Goal: Information Seeking & Learning: Learn about a topic

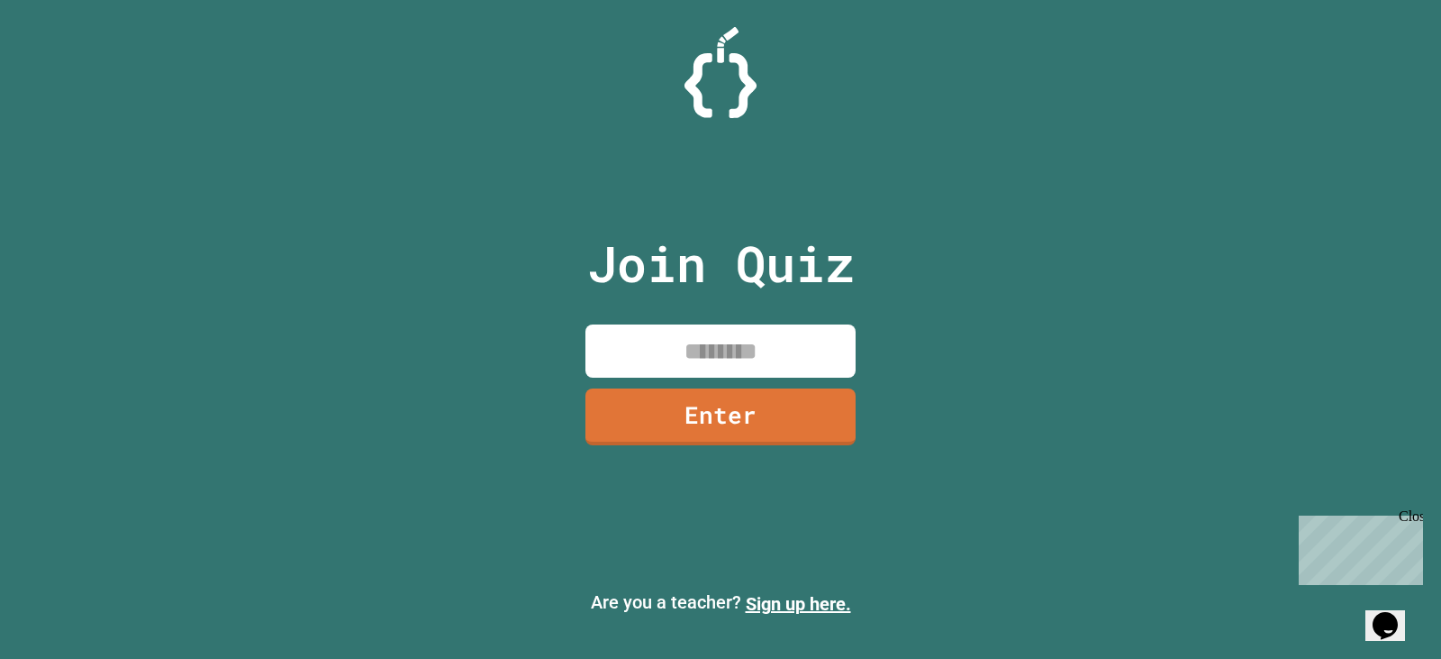
click at [673, 344] on input at bounding box center [721, 350] width 270 height 53
type input "********"
click at [802, 419] on link "Enter" at bounding box center [720, 414] width 267 height 59
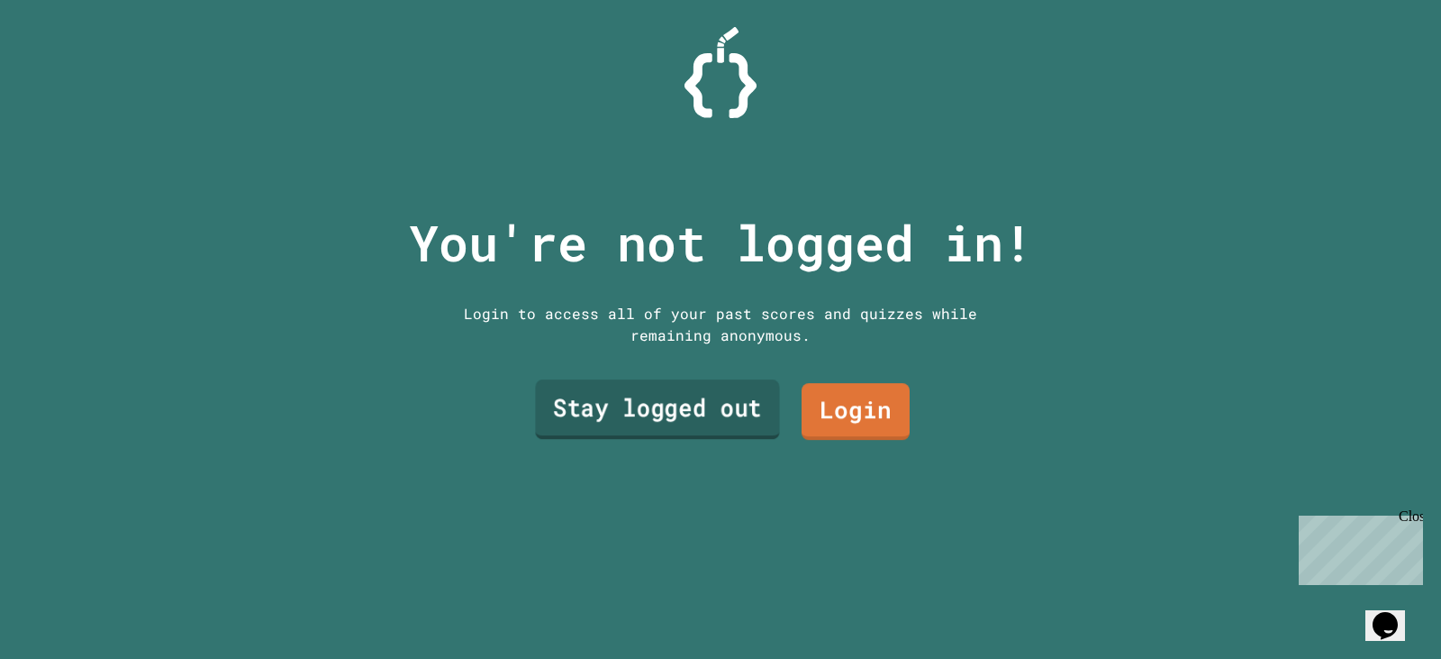
click at [708, 423] on link "Stay logged out" at bounding box center [657, 408] width 244 height 59
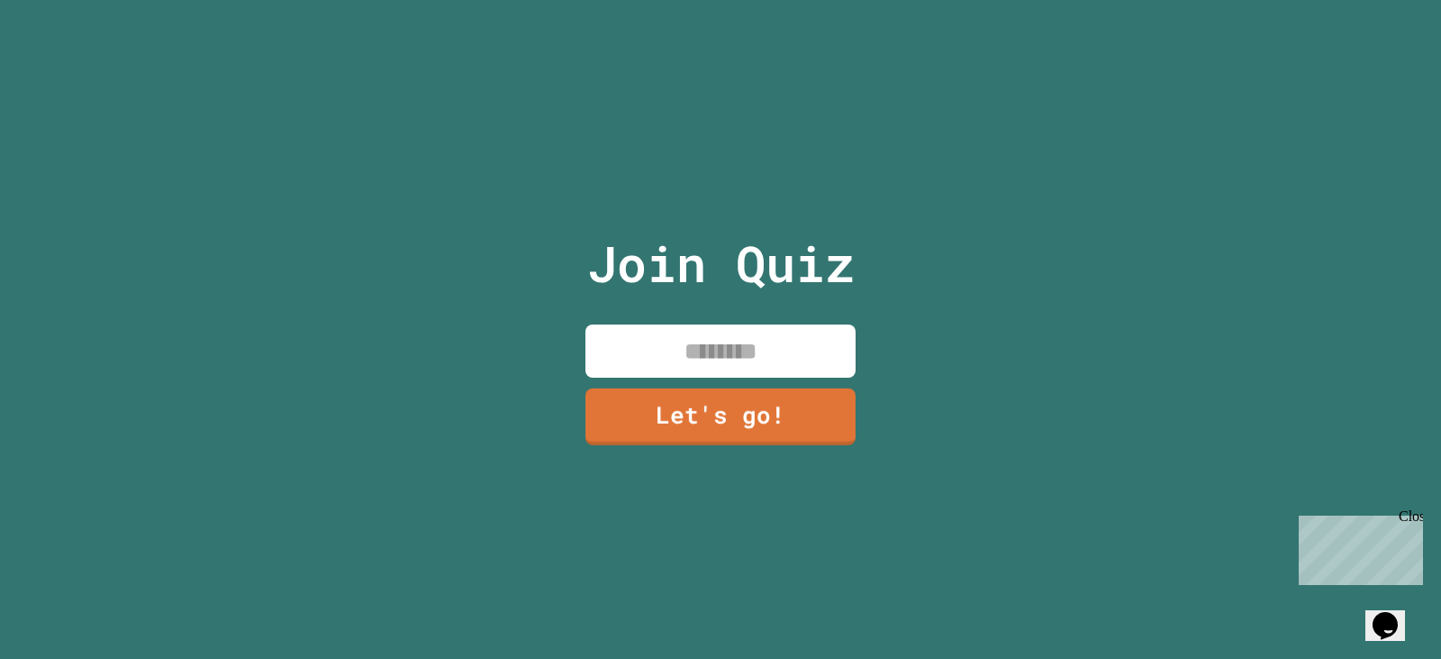
click at [799, 348] on input at bounding box center [721, 350] width 270 height 53
type input "****"
click at [758, 408] on link "Let's go!" at bounding box center [720, 414] width 262 height 59
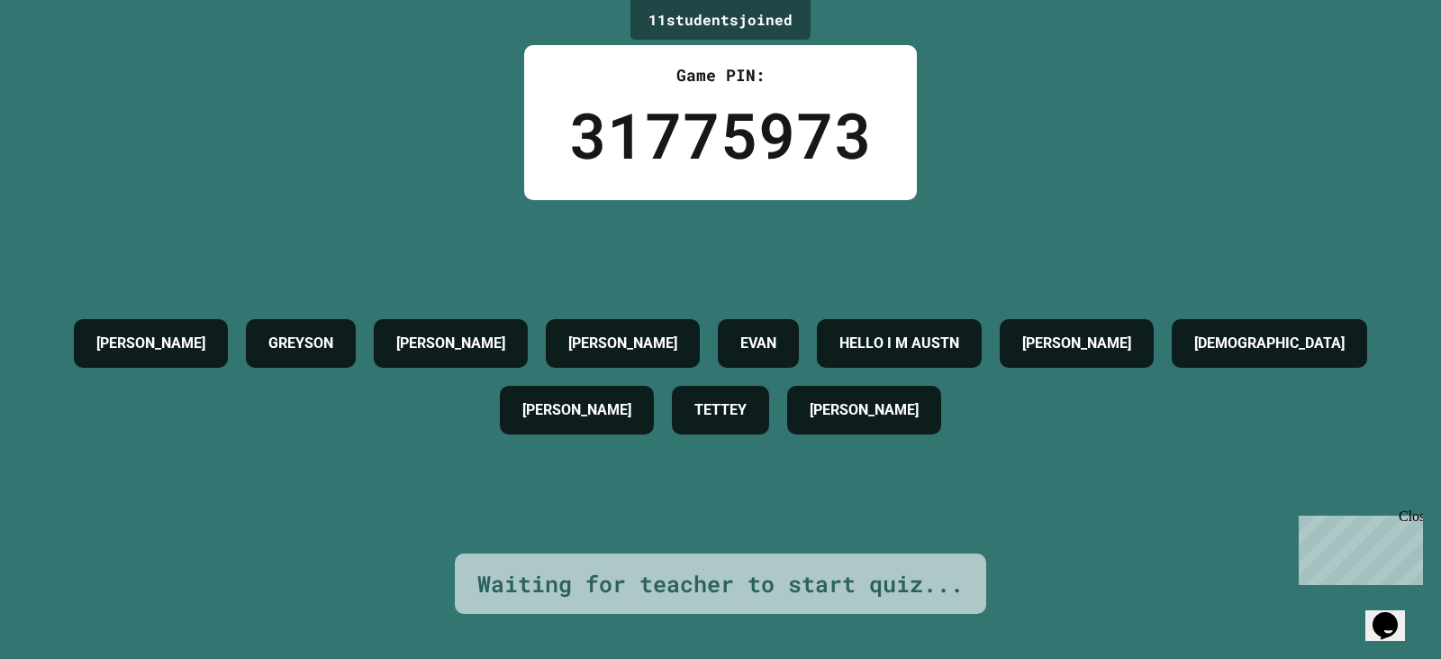
click at [1085, 221] on div "[PERSON_NAME] [PERSON_NAME] [PERSON_NAME] HELLO I M [PERSON_NAME] [PERSON_NAME]…" at bounding box center [720, 376] width 1351 height 353
click at [1157, 550] on div "11 student s joined Game PIN: 31775973 [PERSON_NAME] [PERSON_NAME] [PERSON_NAME…" at bounding box center [720, 329] width 1441 height 659
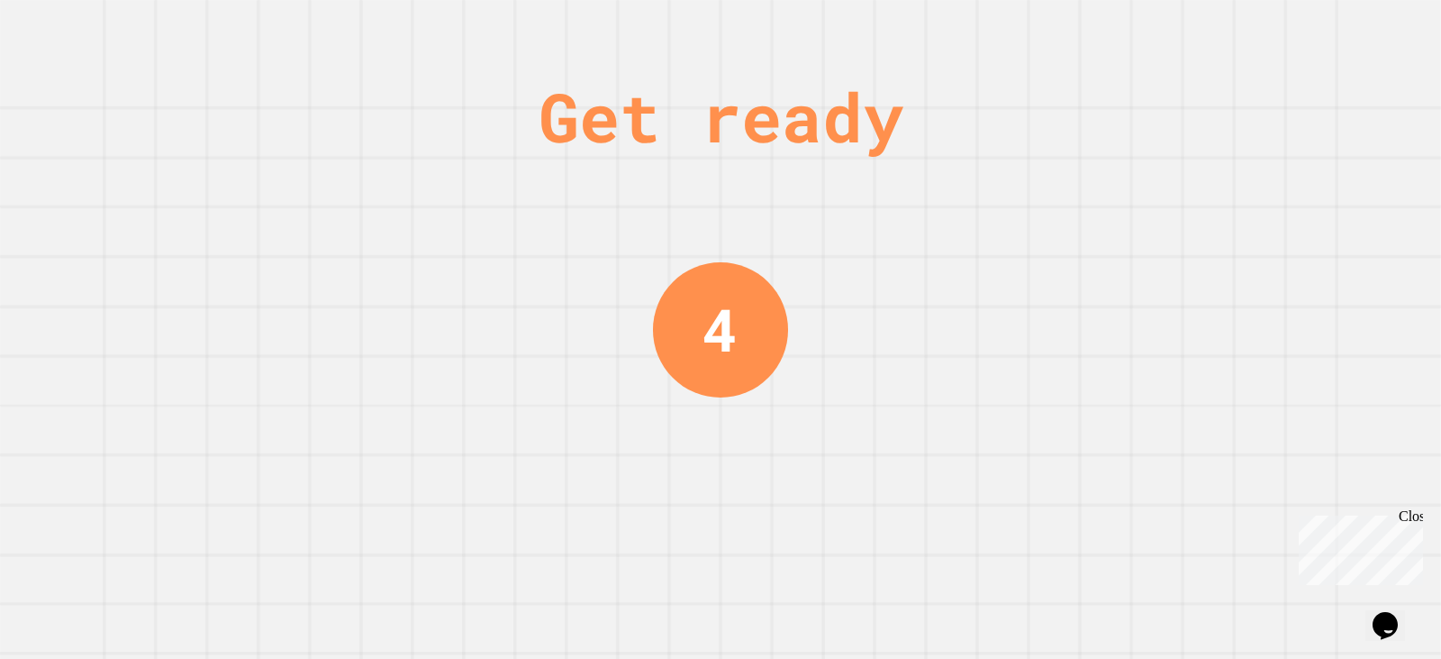
click at [904, 100] on div "Get ready" at bounding box center [721, 117] width 365 height 102
click at [974, 100] on div "Get ready 3" at bounding box center [720, 329] width 1441 height 659
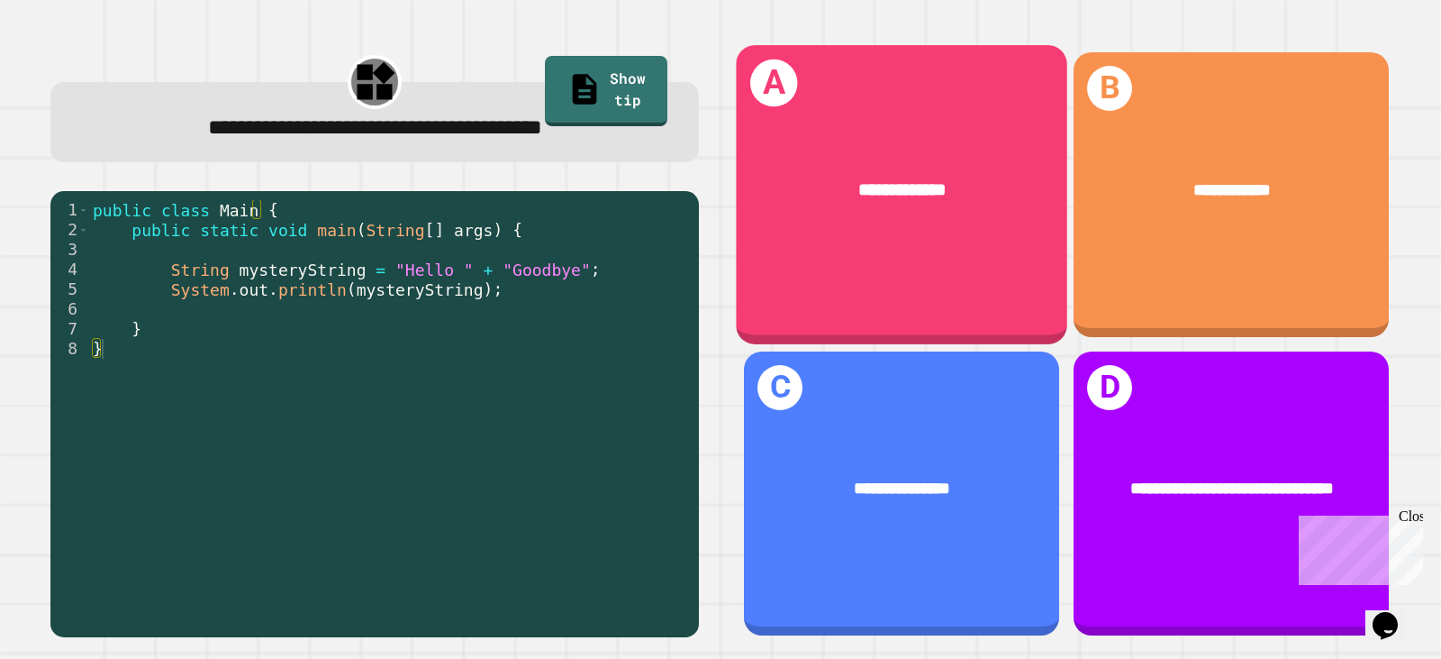
click at [805, 251] on div "**********" at bounding box center [902, 194] width 332 height 298
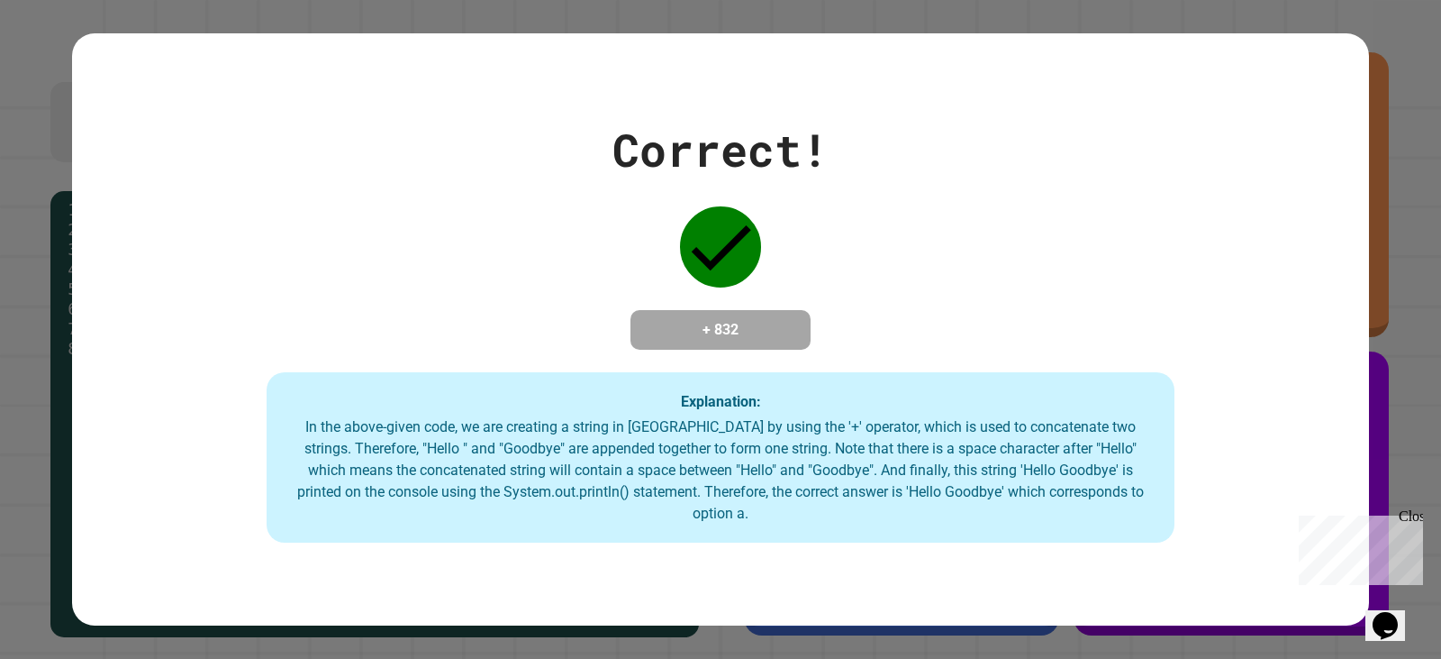
click at [680, 261] on icon at bounding box center [720, 246] width 81 height 81
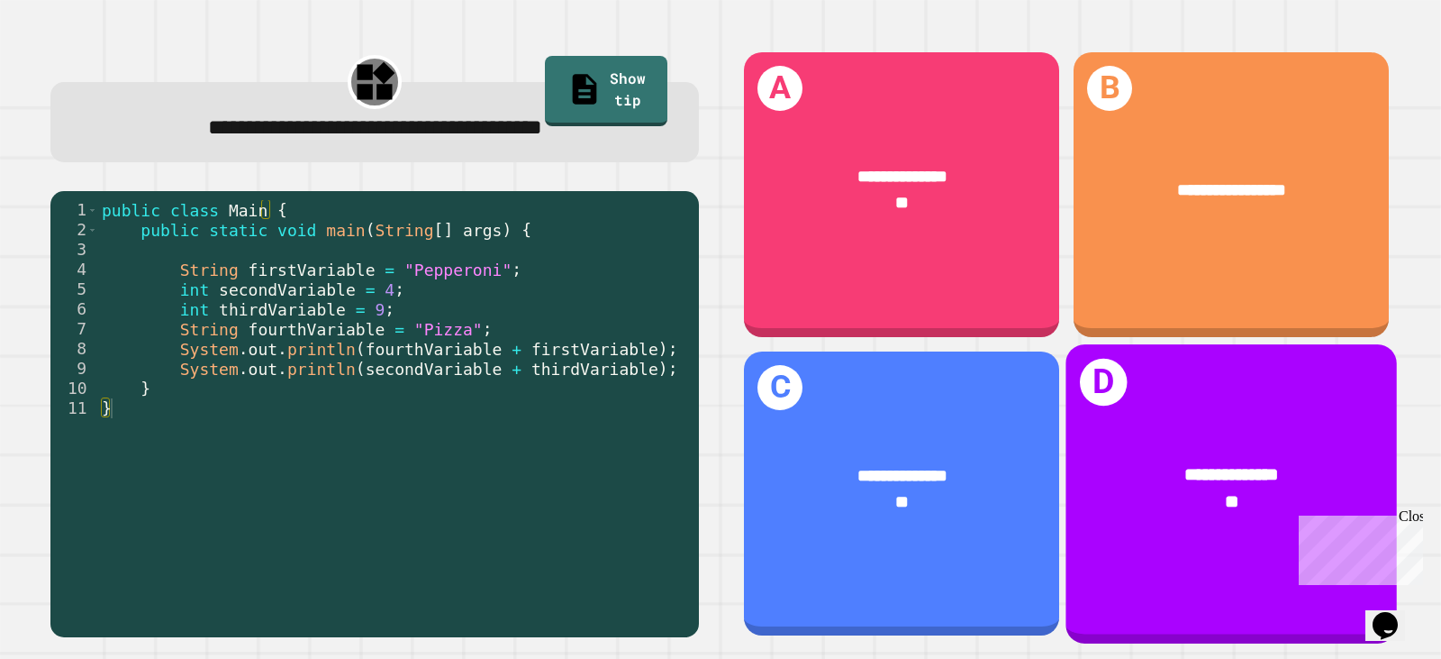
click at [1179, 403] on div "**********" at bounding box center [1232, 493] width 332 height 298
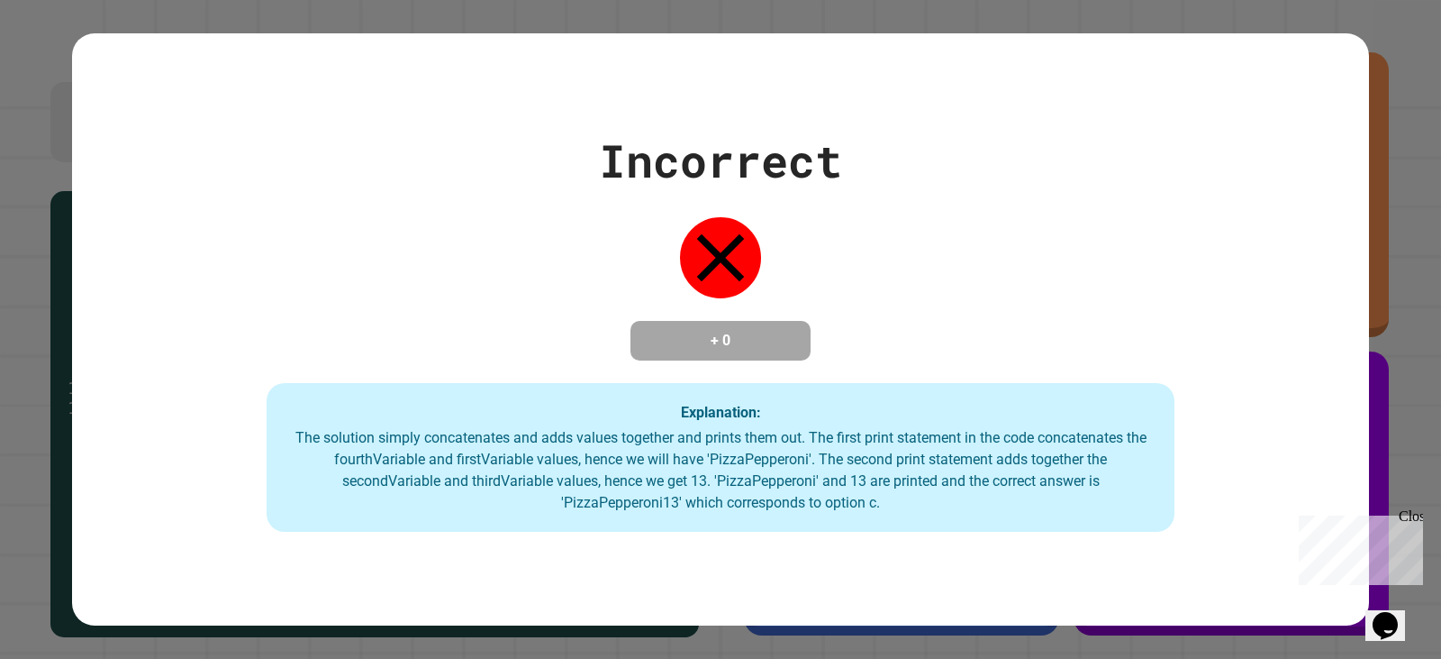
drag, startPoint x: 448, startPoint y: 241, endPoint x: 450, endPoint y: 231, distance: 11.1
click at [449, 235] on div "Incorrect + 0 Explanation: The solution simply concatenates and adds values tog…" at bounding box center [720, 329] width 1297 height 405
click at [920, 281] on div "Incorrect + 0 Explanation: The solution simply concatenates and adds values tog…" at bounding box center [720, 329] width 1297 height 405
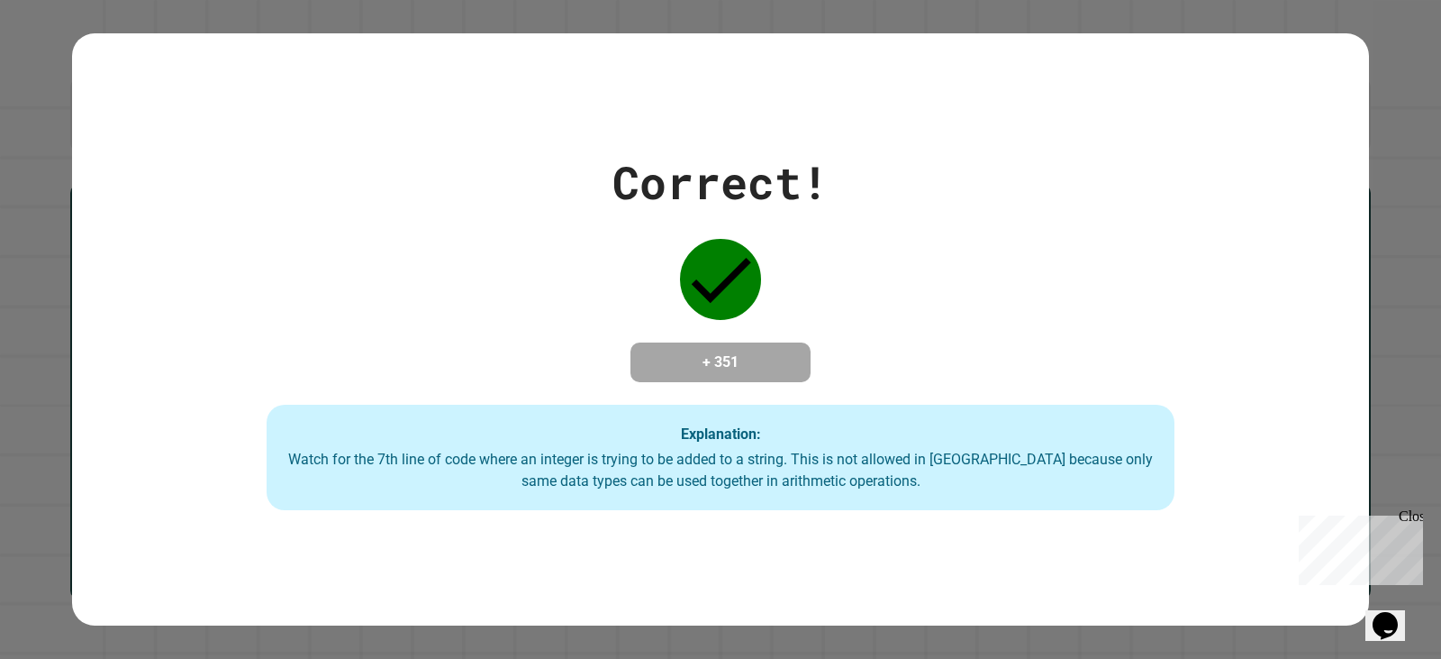
click at [988, 314] on div "Correct! + 351 Explanation: Watch for the 7th line of code where an integer is …" at bounding box center [720, 330] width 1297 height 362
click at [919, 224] on div "Correct! + 351 Explanation: Watch for the 7th line of code where an integer is …" at bounding box center [720, 330] width 1297 height 362
click at [919, 223] on div "Correct! + 351 Explanation: Watch for the 7th line of code where an integer is …" at bounding box center [720, 330] width 1297 height 362
click at [752, 197] on div "Correct!" at bounding box center [721, 183] width 216 height 68
click at [896, 208] on div "Correct! + 351 Explanation: Watch for the 7th line of code where an integer is …" at bounding box center [720, 330] width 1297 height 362
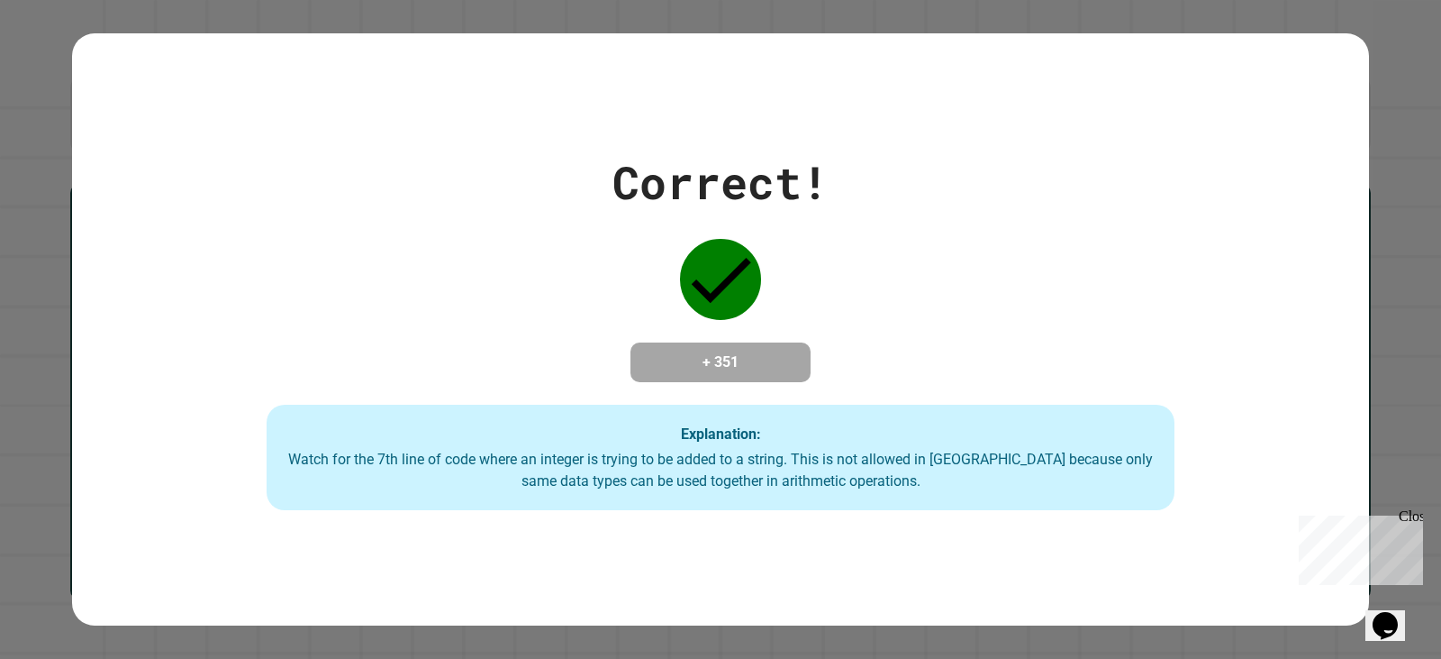
click at [899, 208] on div "Correct! + 351 Explanation: Watch for the 7th line of code where an integer is …" at bounding box center [720, 330] width 1297 height 362
click at [901, 206] on div "Correct! + 351 Explanation: Watch for the 7th line of code where an integer is …" at bounding box center [720, 330] width 1297 height 362
click at [844, 197] on div "Correct! + 351 Explanation: Watch for the 7th line of code where an integer is …" at bounding box center [720, 330] width 1297 height 362
click at [834, 225] on div "Correct! + 351 Explanation: Watch for the 7th line of code where an integer is …" at bounding box center [720, 330] width 1297 height 362
click at [844, 199] on div "Correct! + 351 Explanation: Watch for the 7th line of code where an integer is …" at bounding box center [720, 330] width 1297 height 362
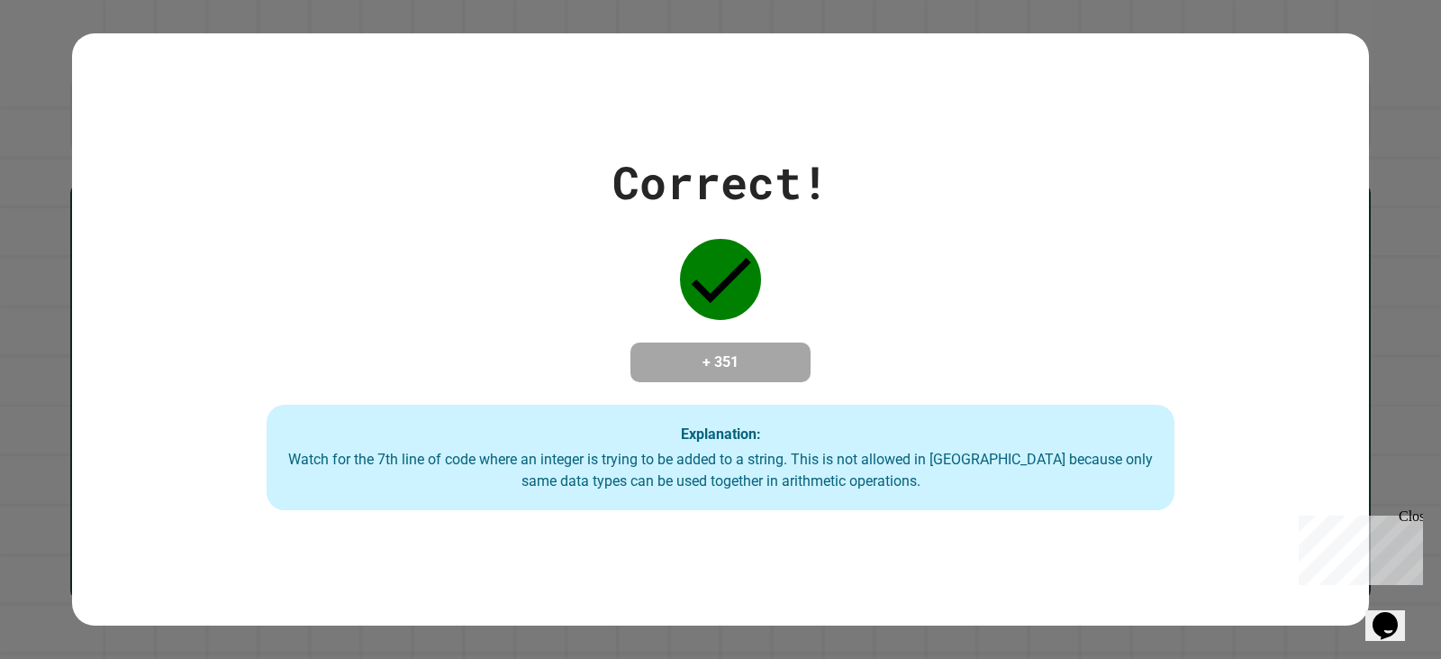
click at [844, 199] on div "Correct! + 351 Explanation: Watch for the 7th line of code where an integer is …" at bounding box center [720, 330] width 1297 height 362
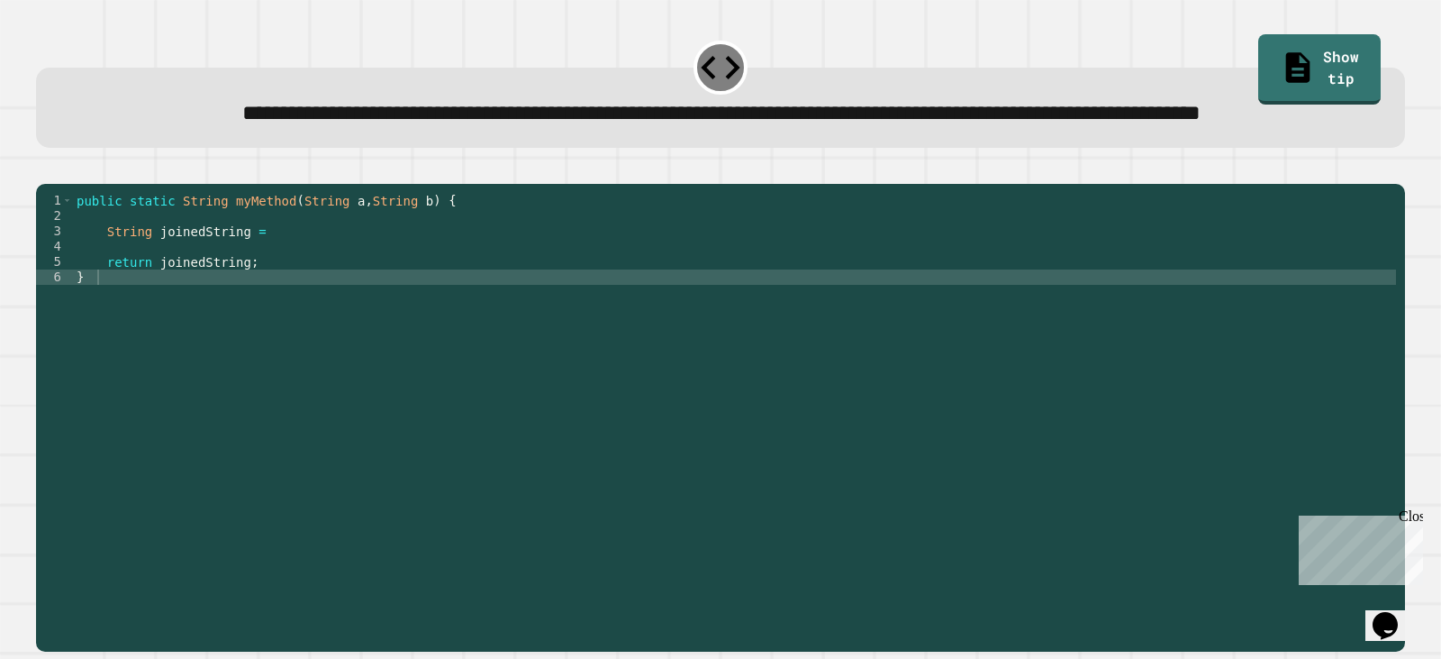
click at [437, 342] on div "public static String myMethod ( String a , String b ) { String joinedString = r…" at bounding box center [734, 377] width 1323 height 368
click at [335, 290] on div "public static String myMethod ( String a , String b ) { String joinedString = r…" at bounding box center [734, 377] width 1323 height 368
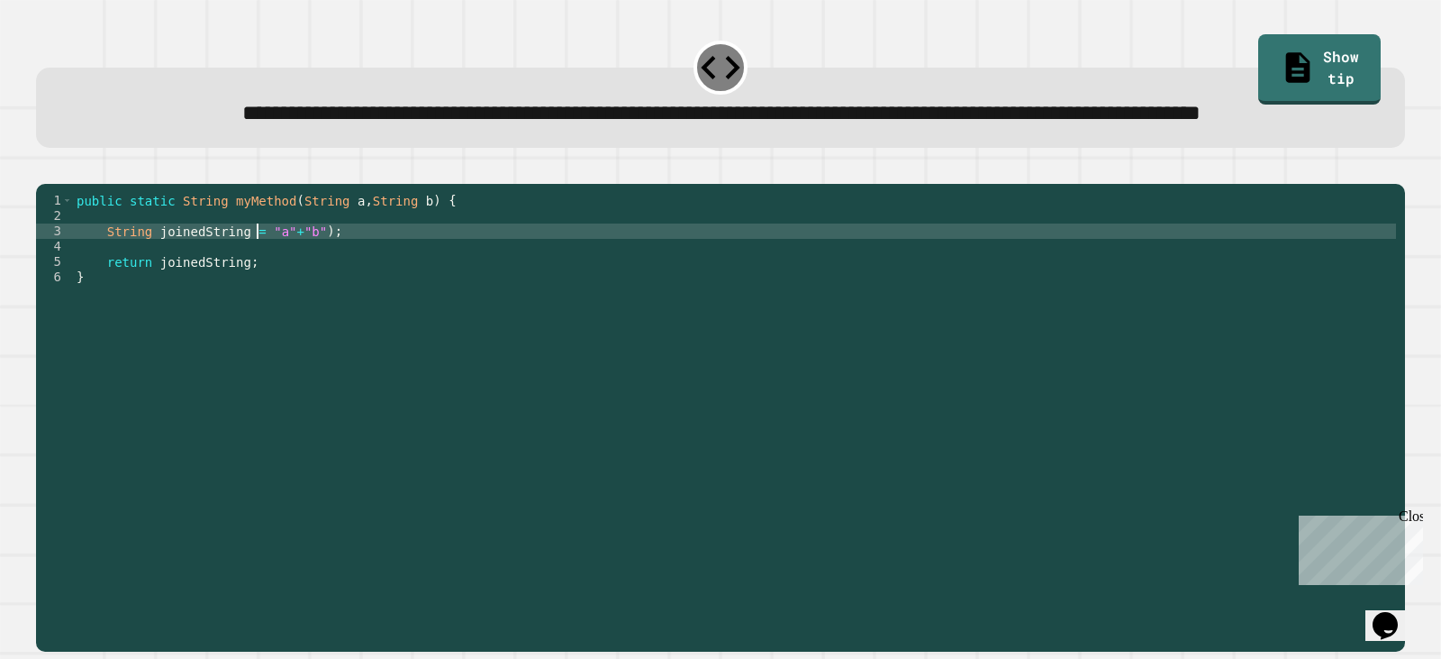
scroll to position [0, 14]
click at [45, 168] on icon "button" at bounding box center [45, 168] width 0 height 0
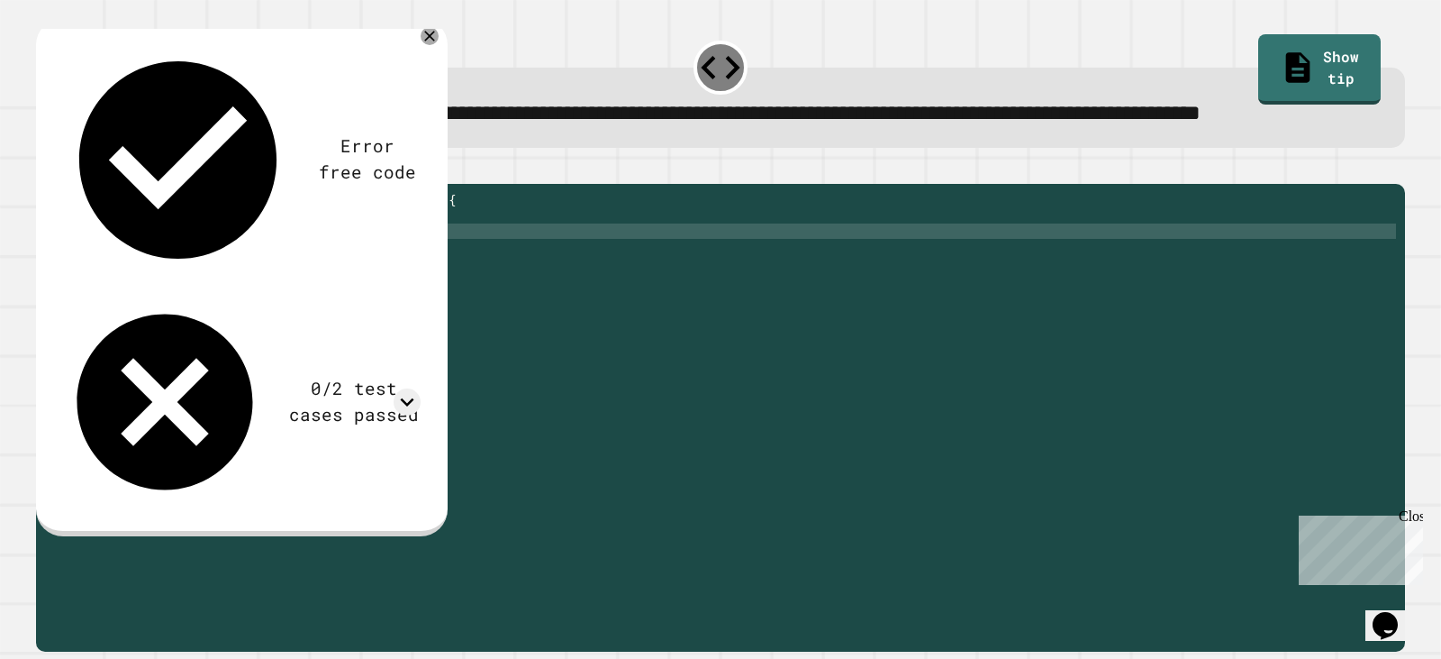
click at [292, 290] on div "public static String myMethod ( String a , String b ) { String joinedString = (…" at bounding box center [734, 377] width 1323 height 368
type textarea "**********"
click at [45, 168] on icon "button" at bounding box center [45, 168] width 0 height 0
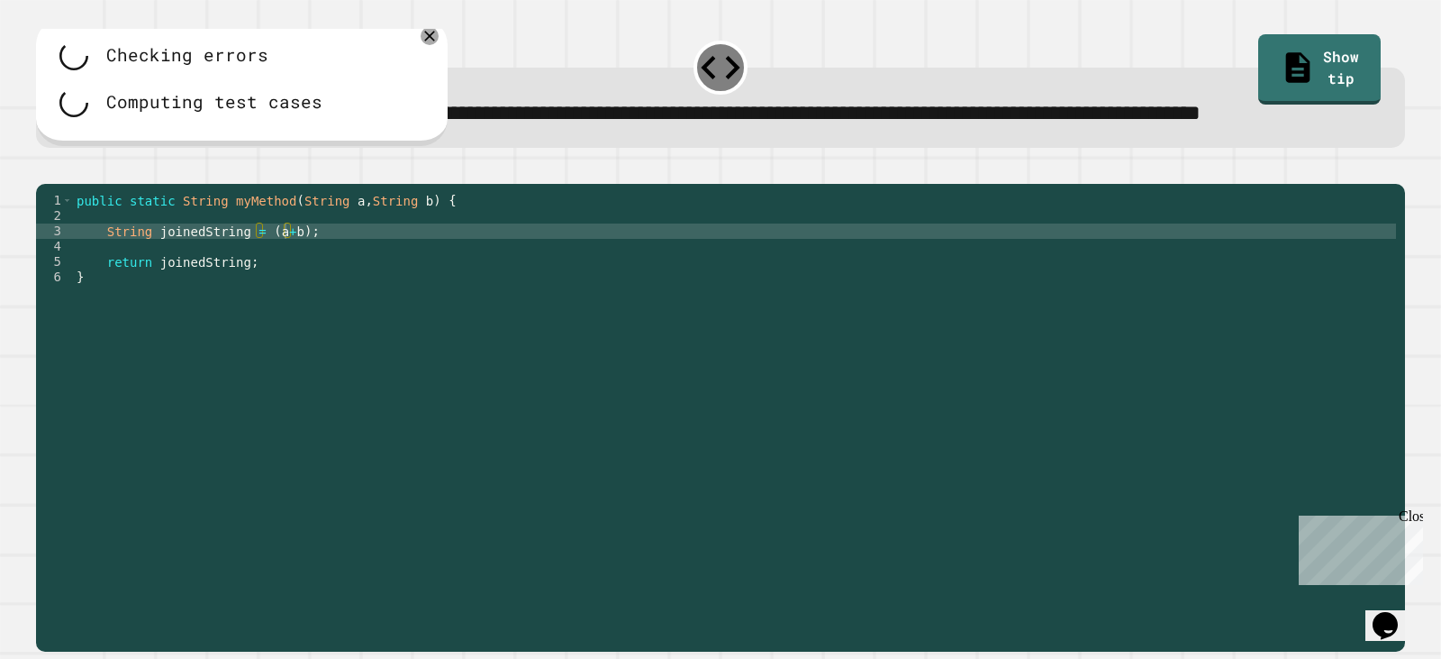
click at [262, 294] on div "public static String myMethod ( String a , String b ) { String joinedString = (…" at bounding box center [734, 377] width 1323 height 368
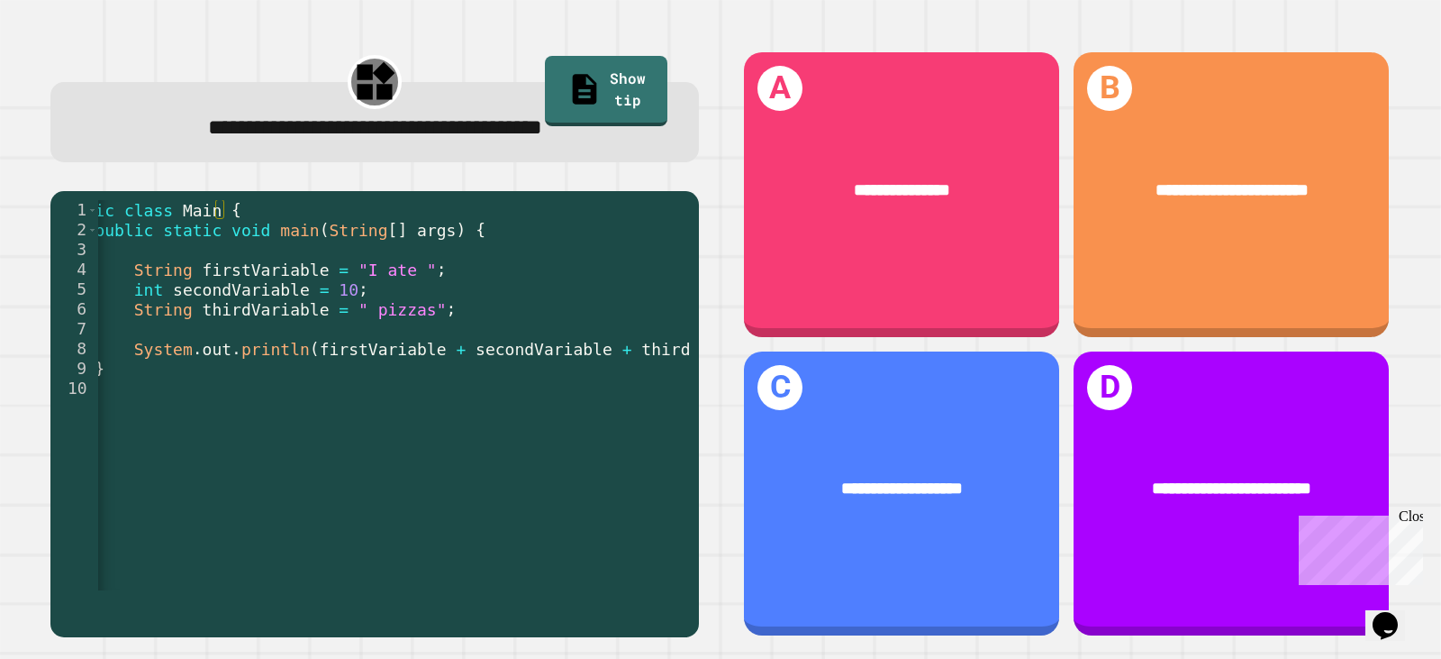
scroll to position [0, 51]
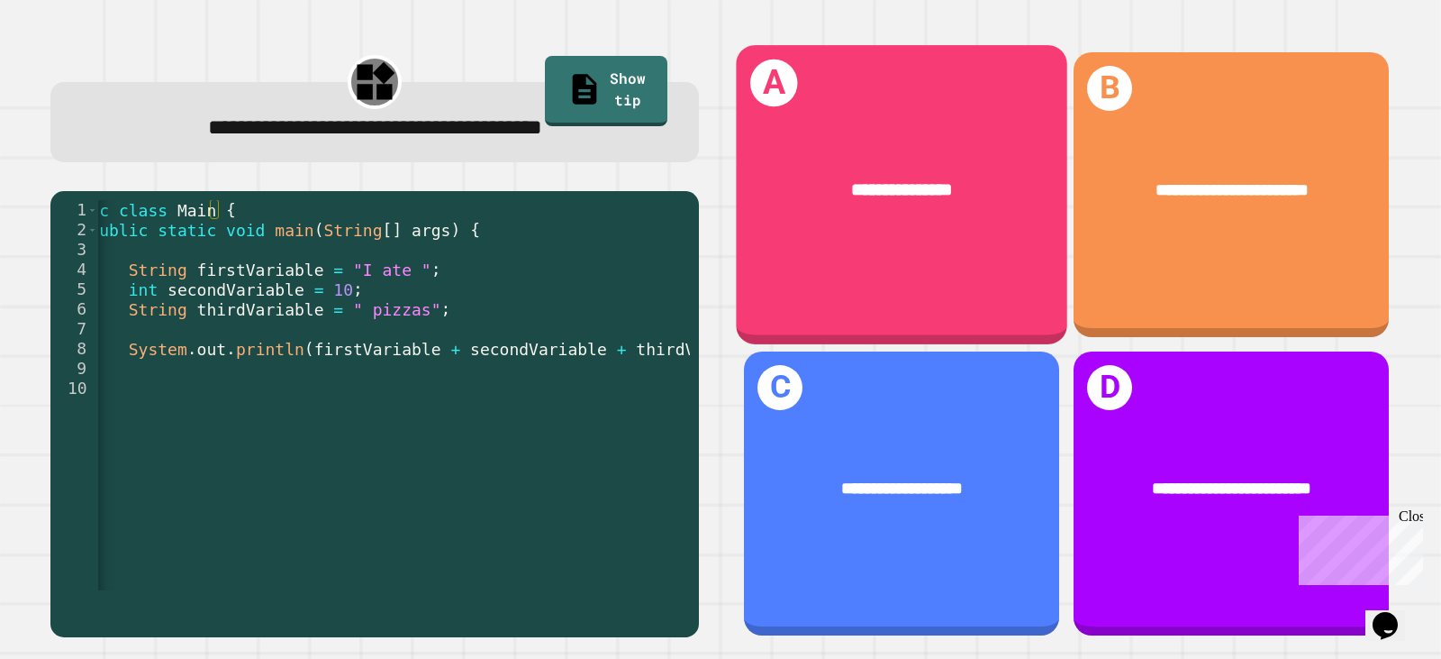
click at [928, 247] on div "**********" at bounding box center [902, 194] width 332 height 298
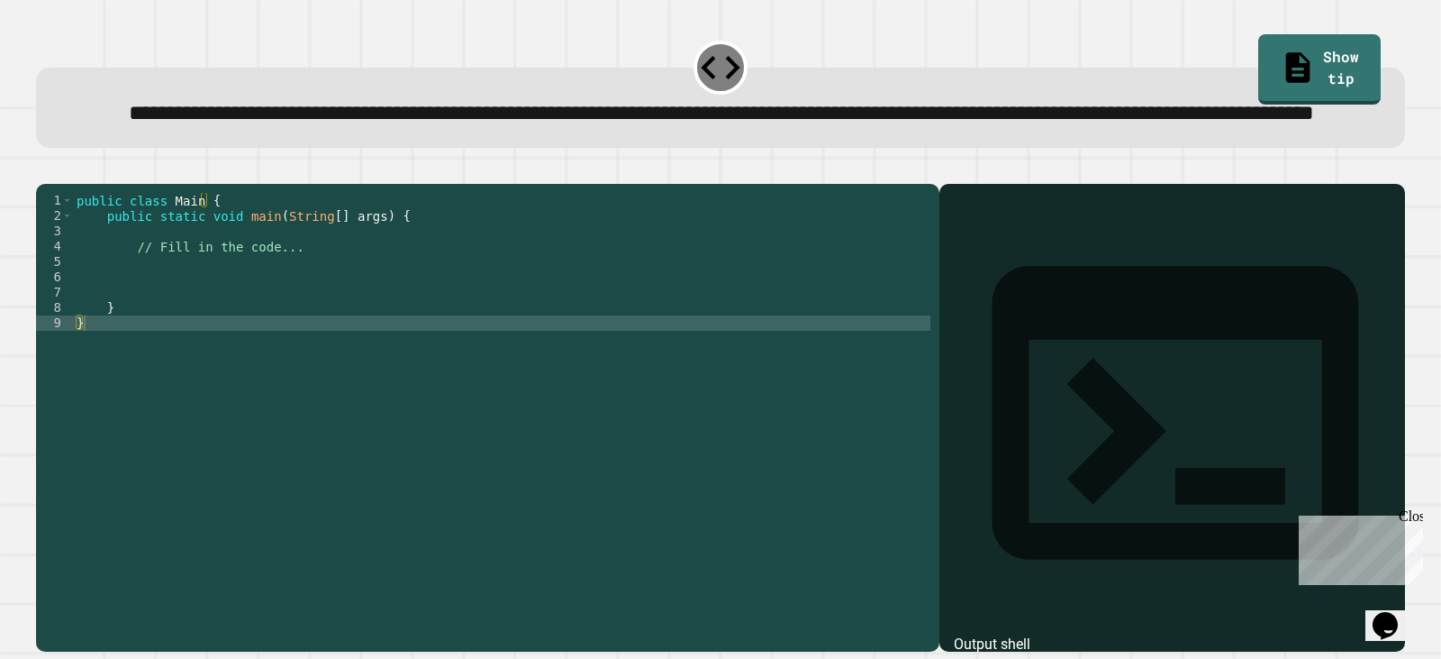
click at [432, 280] on div "public class Main { public static void main ( String [ ] args ) { // Fill in th…" at bounding box center [502, 377] width 858 height 368
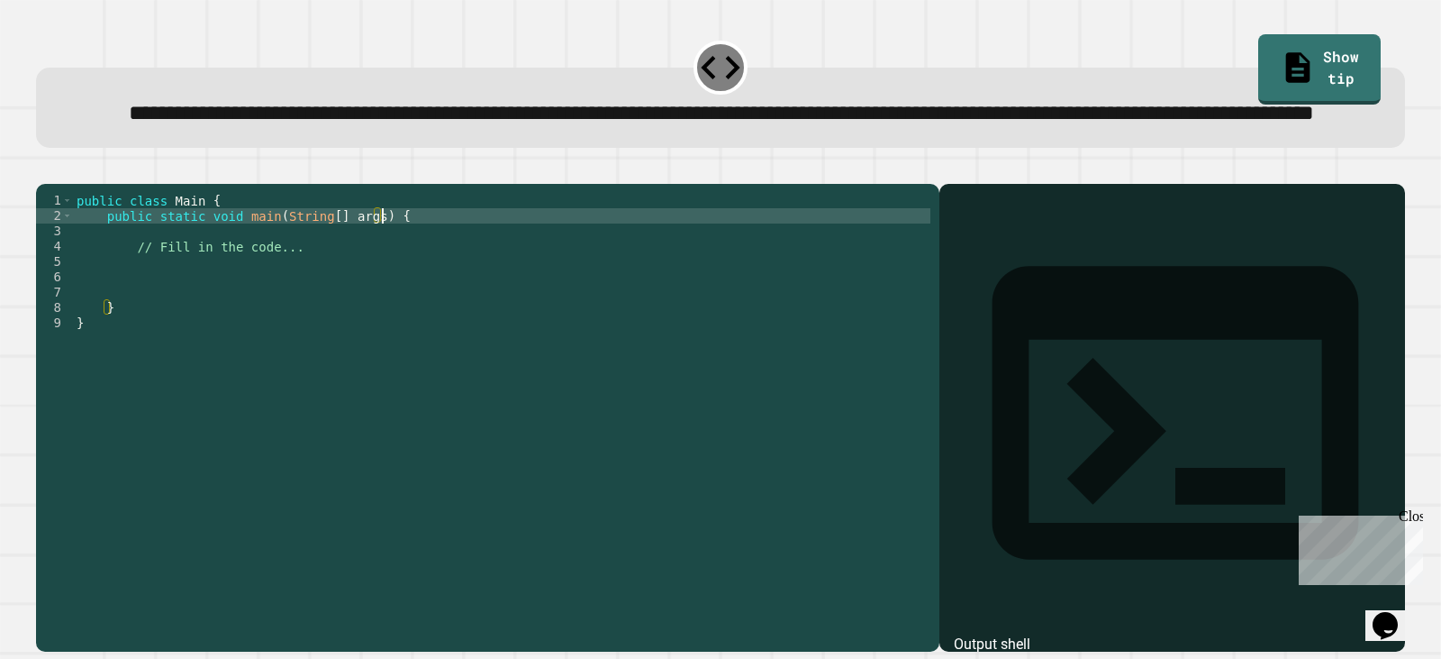
type textarea "**********"
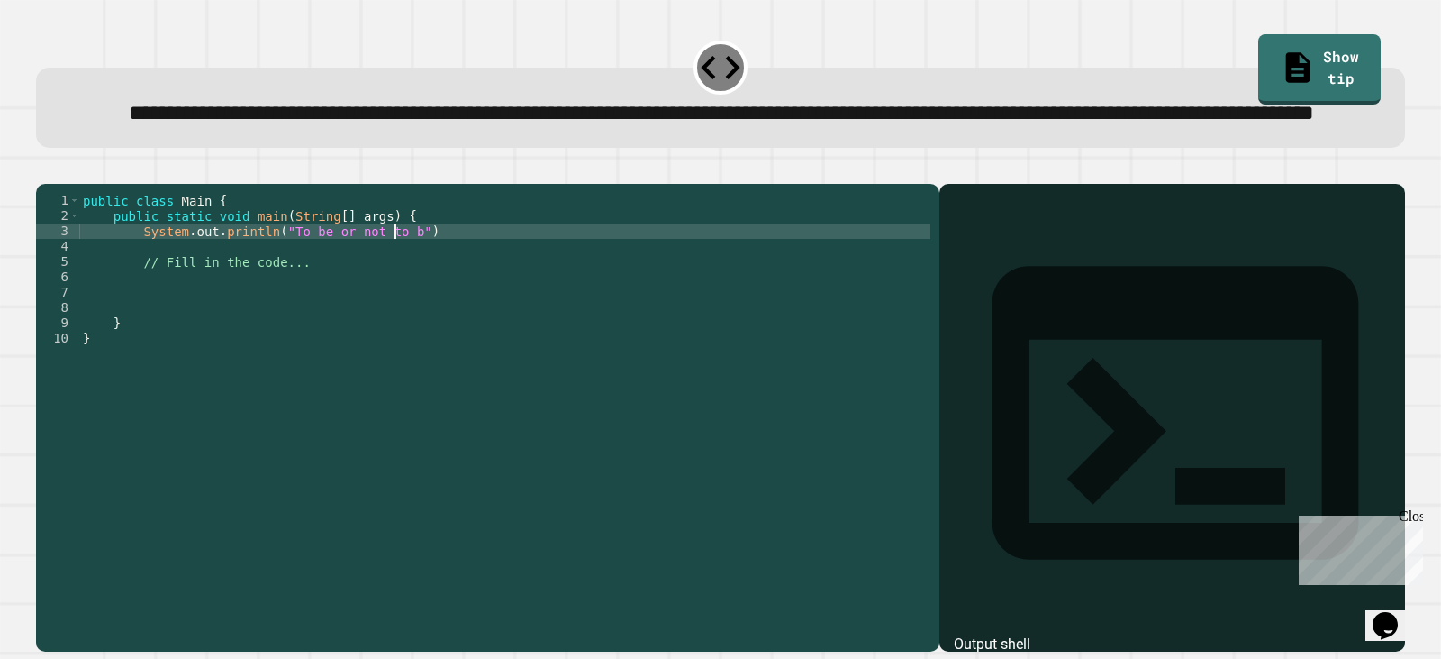
scroll to position [0, 23]
click at [45, 168] on button "button" at bounding box center [45, 168] width 0 height 0
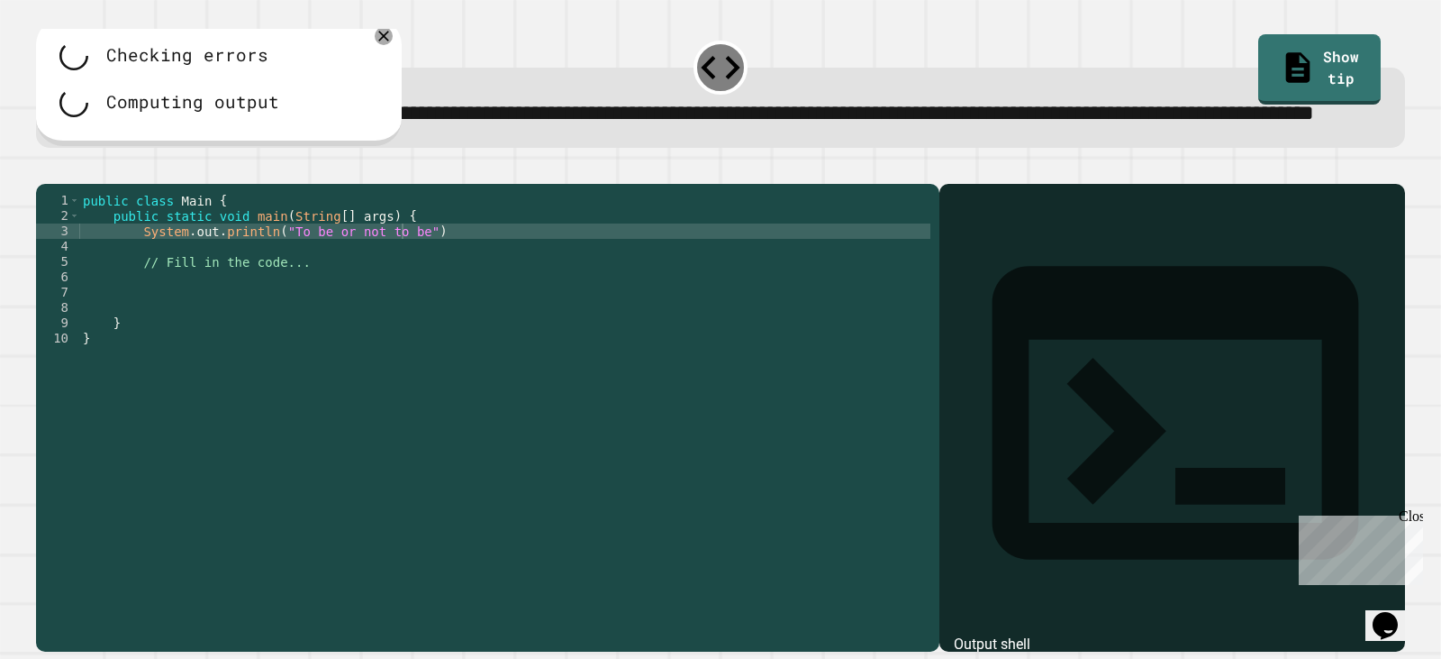
click at [433, 291] on div "public class Main { public static void main ( String [ ] args ) { System . out …" at bounding box center [504, 377] width 851 height 368
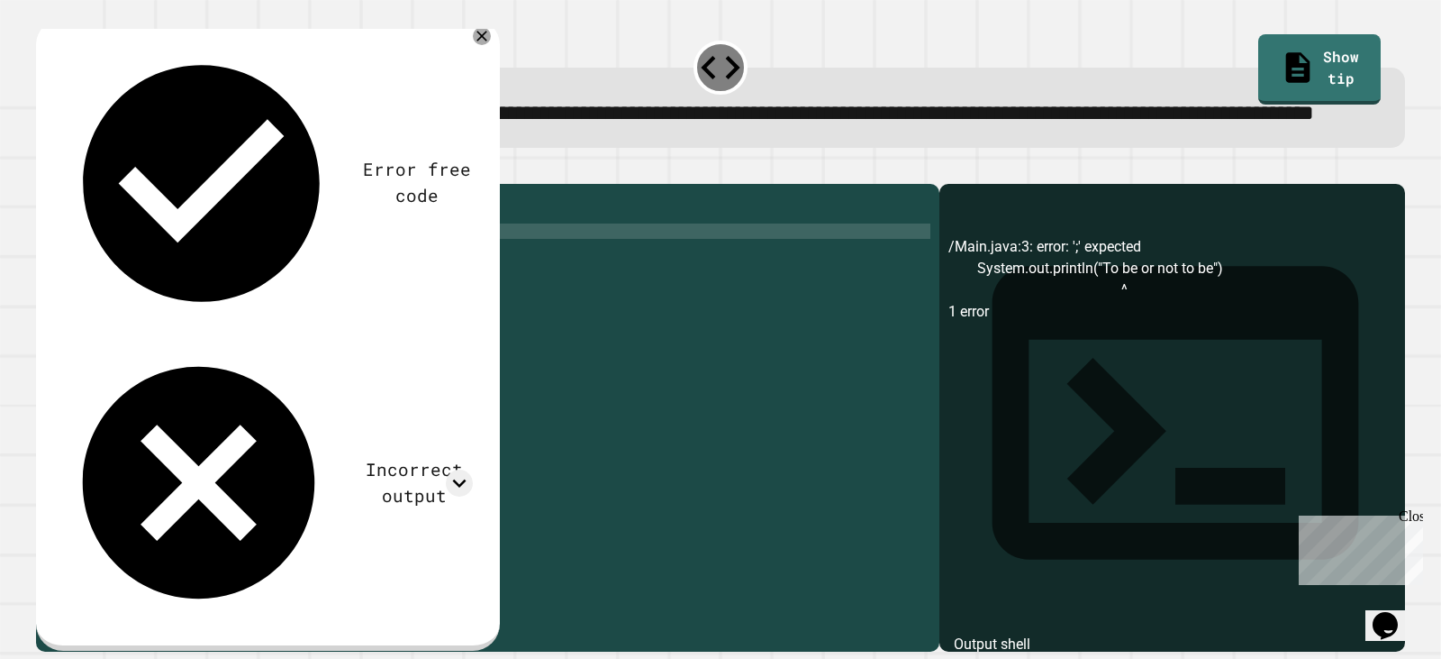
click at [407, 291] on div "public class Main { public static void main ( String [ ] args ) { System . out …" at bounding box center [504, 377] width 851 height 368
click at [1309, 65] on link "Show tip" at bounding box center [1319, 68] width 123 height 70
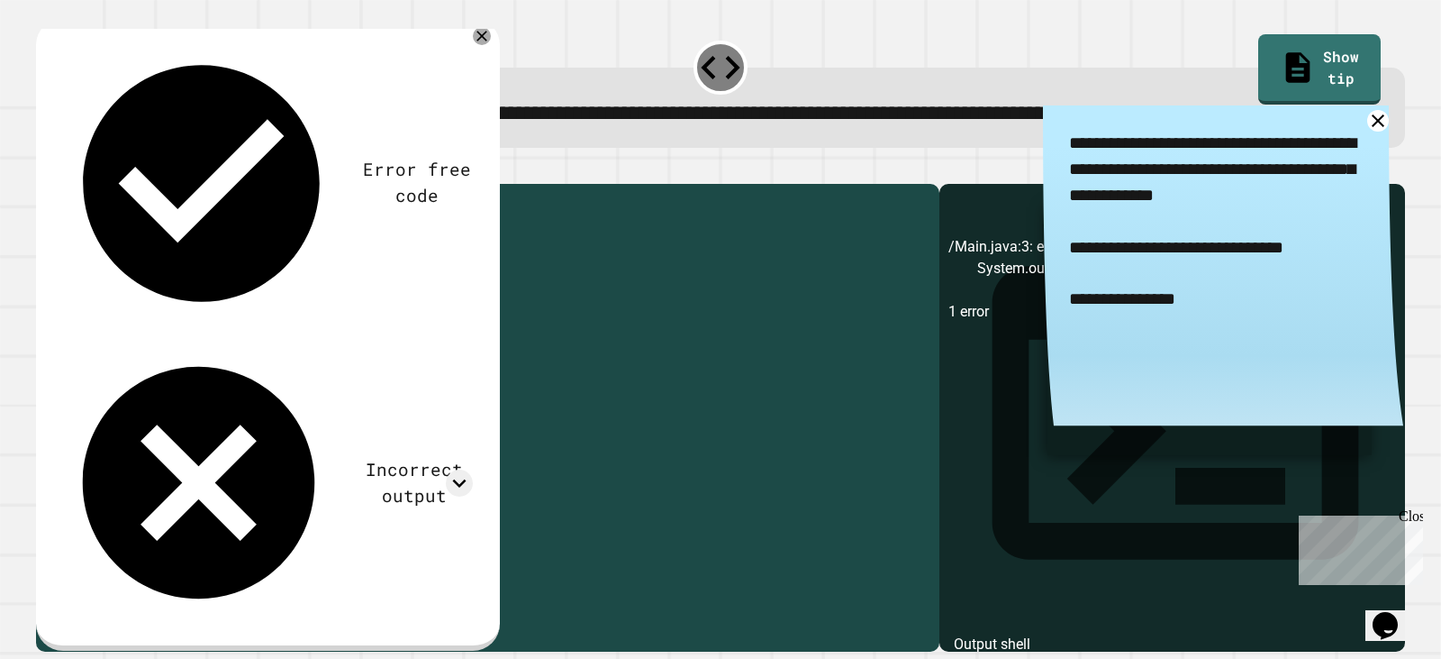
click at [426, 296] on div "public class Main { public static void main ( String [ ] args ) { System . out …" at bounding box center [504, 377] width 851 height 368
click at [417, 291] on div "public class Main { public static void main ( String [ ] args ) { System . out …" at bounding box center [504, 377] width 851 height 368
click at [88, 184] on div at bounding box center [720, 173] width 1369 height 22
click at [62, 186] on icon "button" at bounding box center [57, 179] width 10 height 13
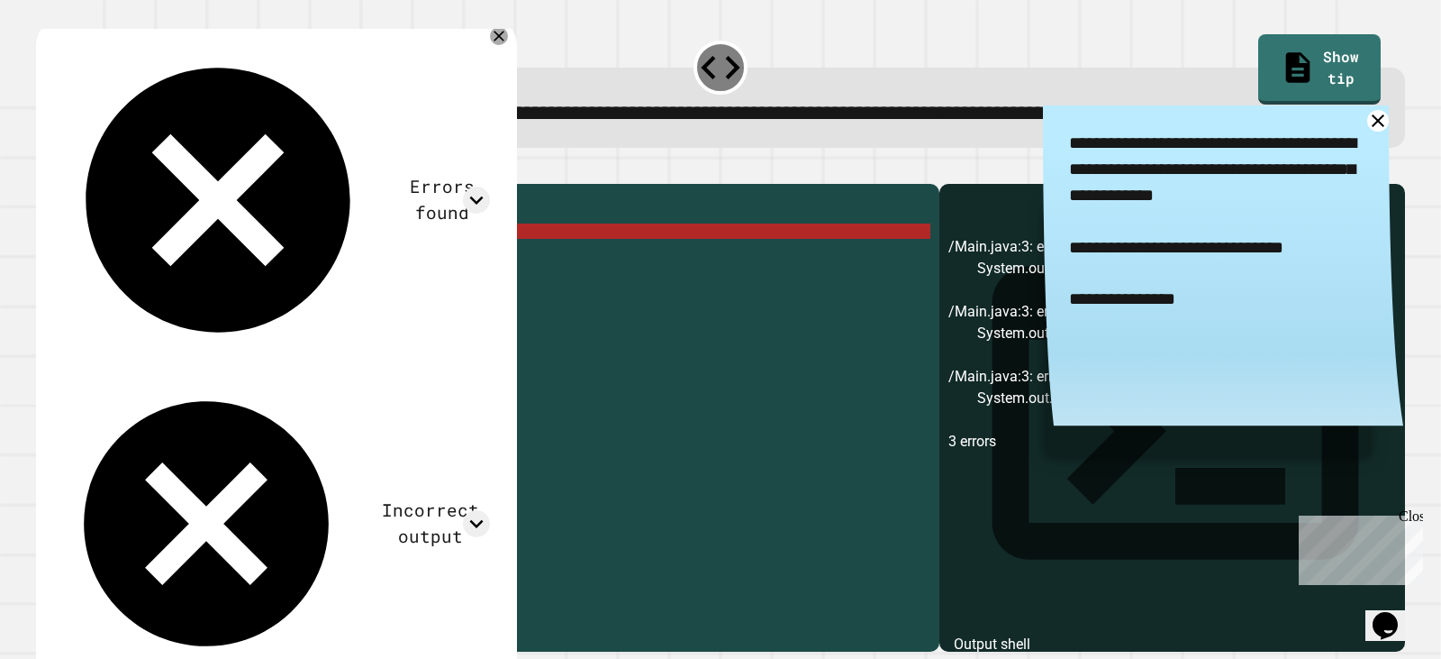
click at [276, 286] on div "public class Main { public static void main ( String [ ] args ) { System . out …" at bounding box center [504, 377] width 851 height 368
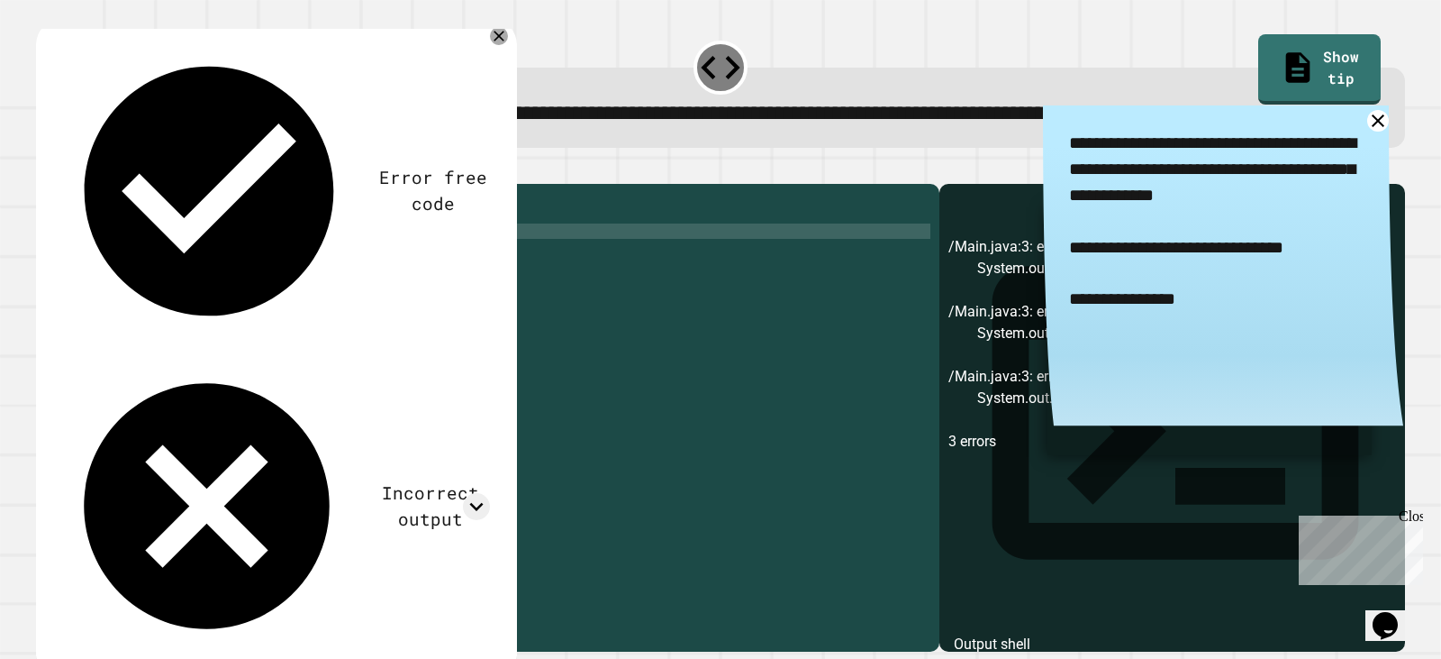
scroll to position [0, 25]
type textarea "**********"
click at [45, 168] on icon "button" at bounding box center [45, 168] width 0 height 0
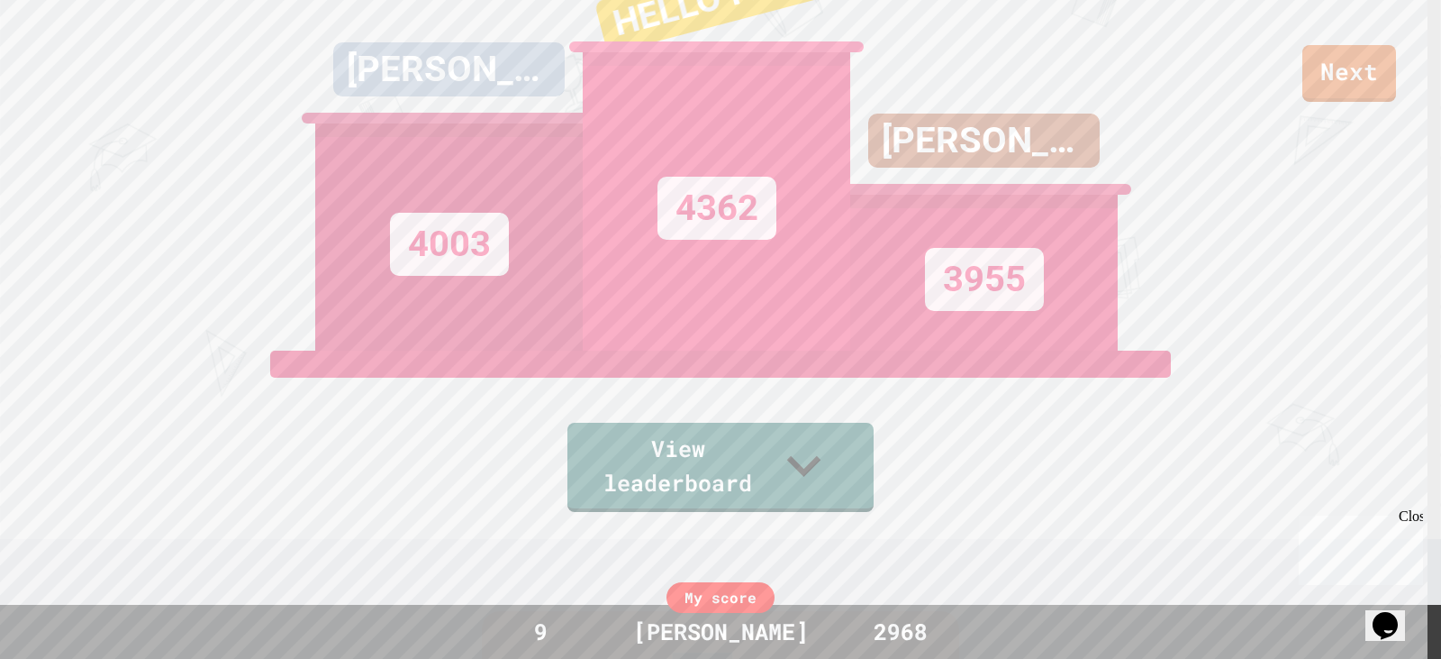
scroll to position [0, 0]
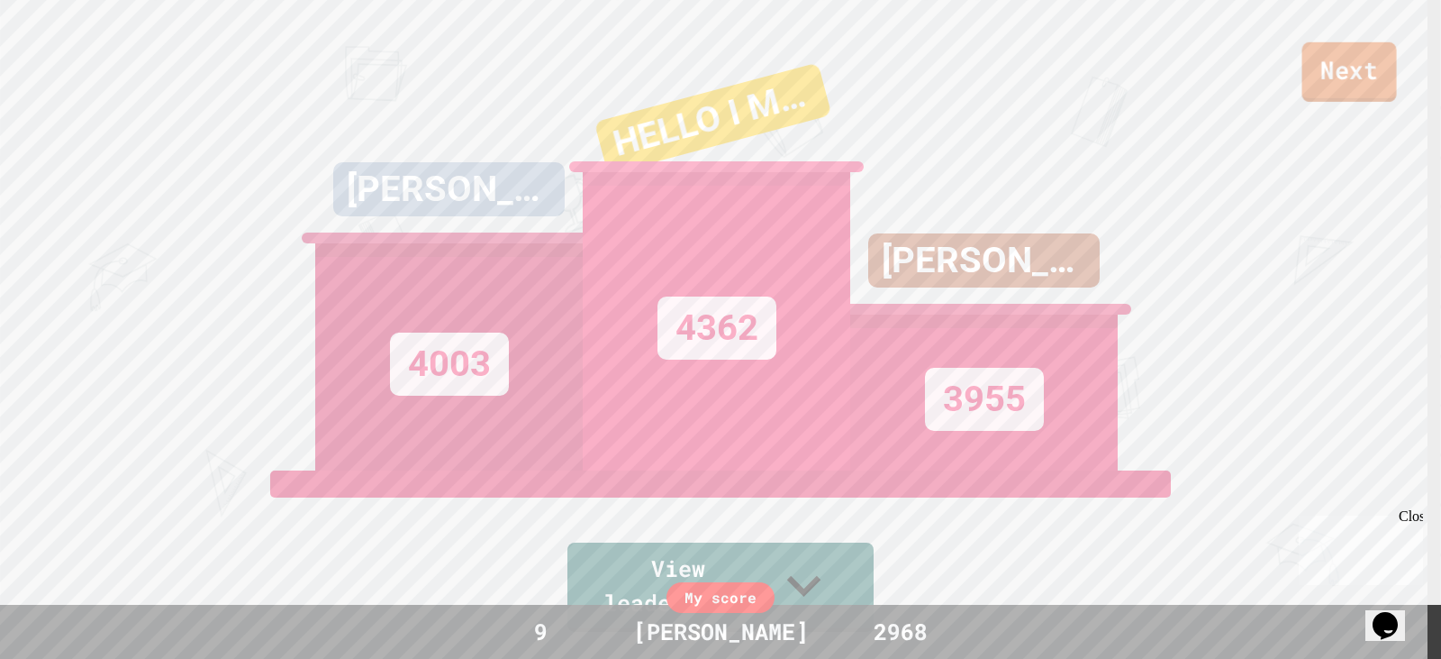
click at [1337, 81] on link "Next" at bounding box center [1350, 71] width 95 height 59
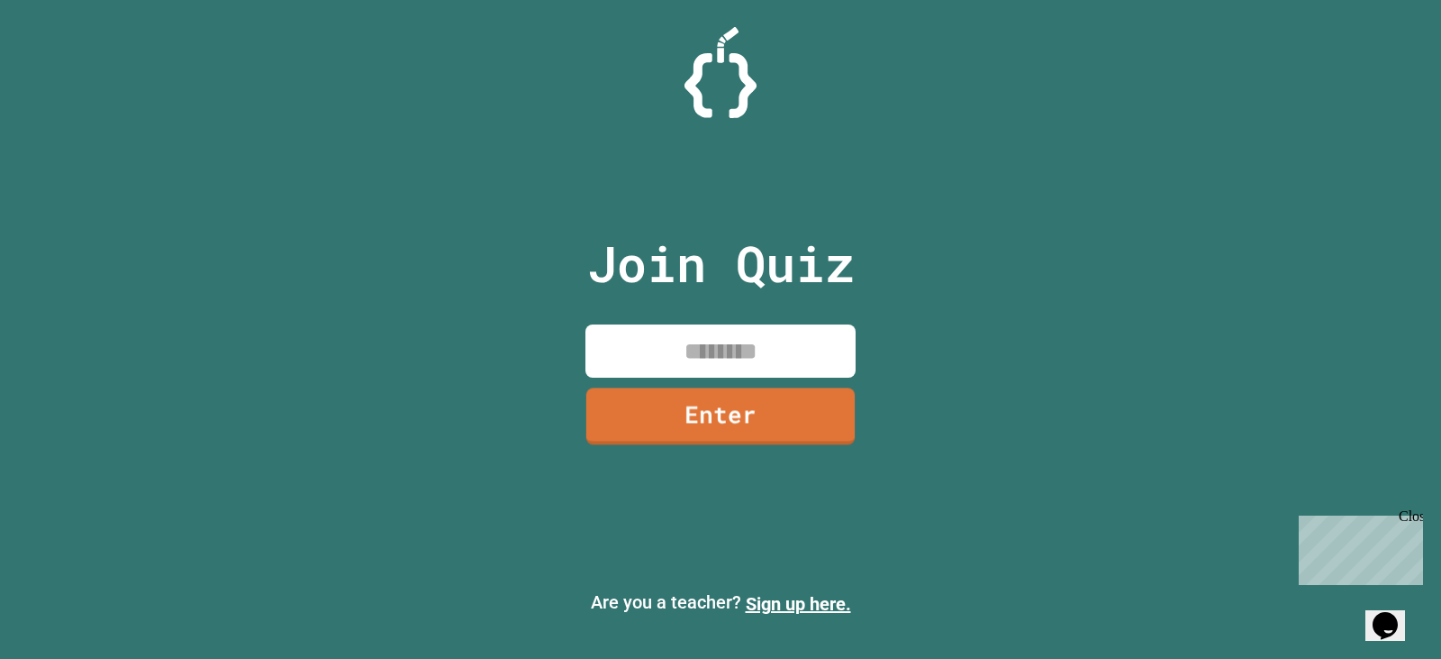
click at [768, 350] on input at bounding box center [721, 350] width 270 height 53
type input "********"
click at [814, 423] on link "Enter" at bounding box center [720, 414] width 271 height 59
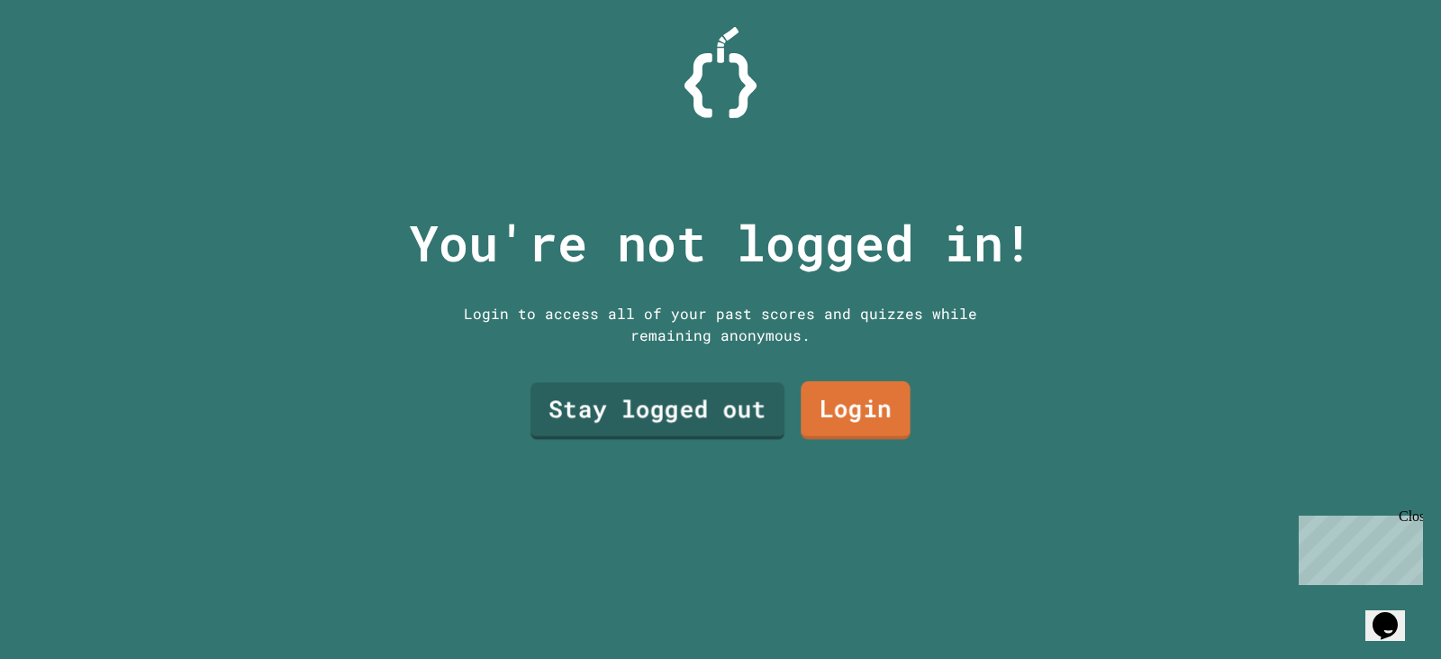
click at [698, 410] on link "Stay logged out" at bounding box center [658, 412] width 254 height 58
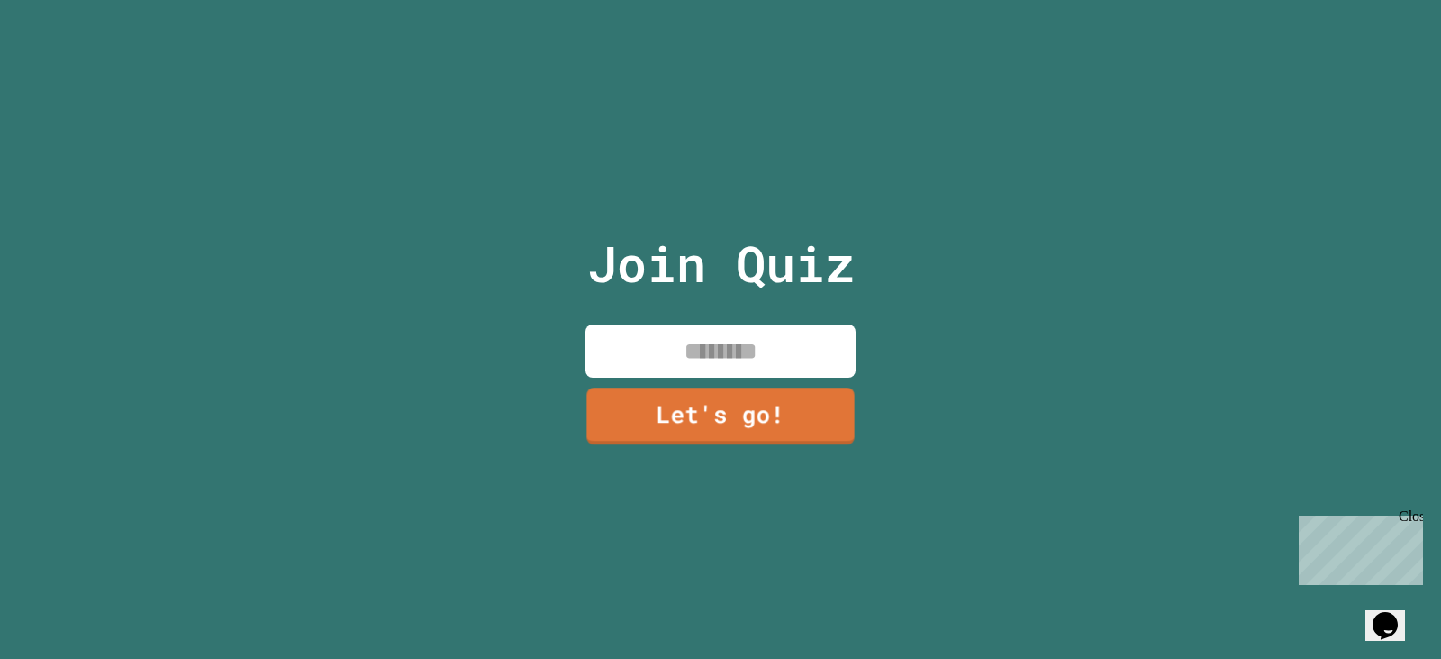
click at [763, 339] on input at bounding box center [721, 350] width 270 height 53
type input "****"
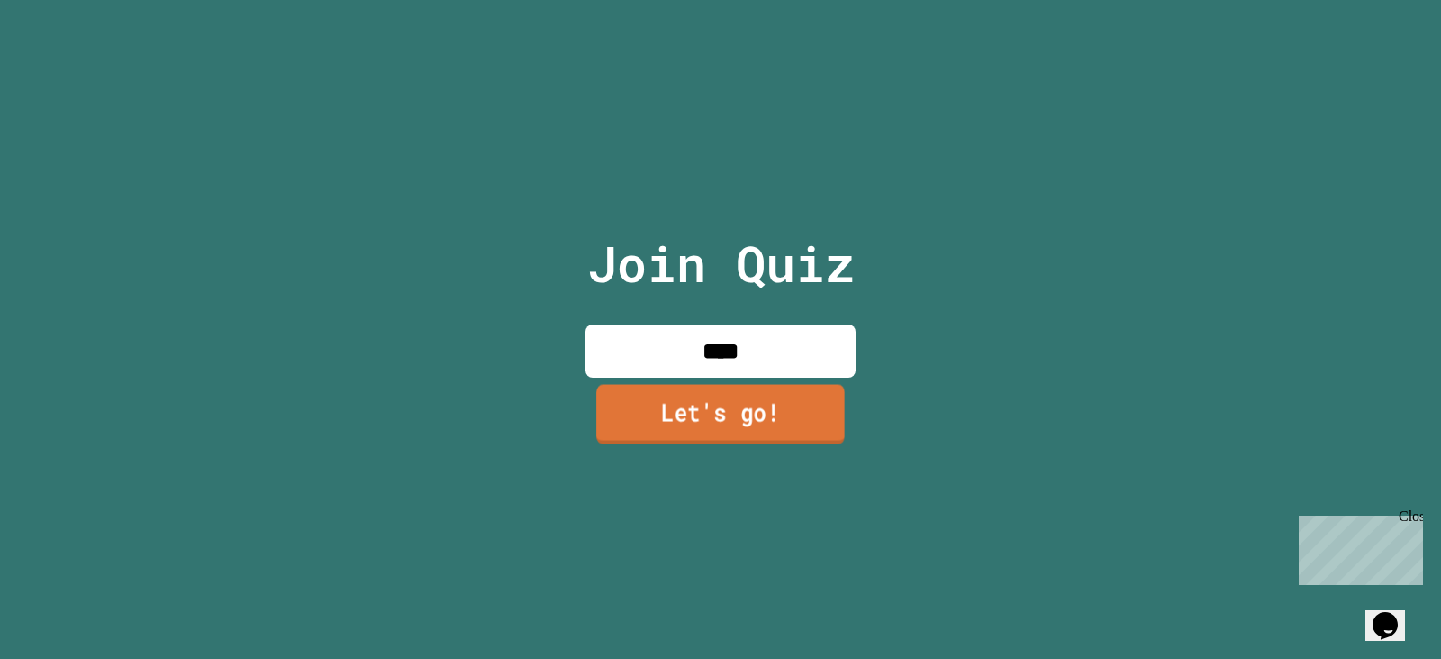
click at [753, 427] on link "Let's go!" at bounding box center [720, 413] width 249 height 59
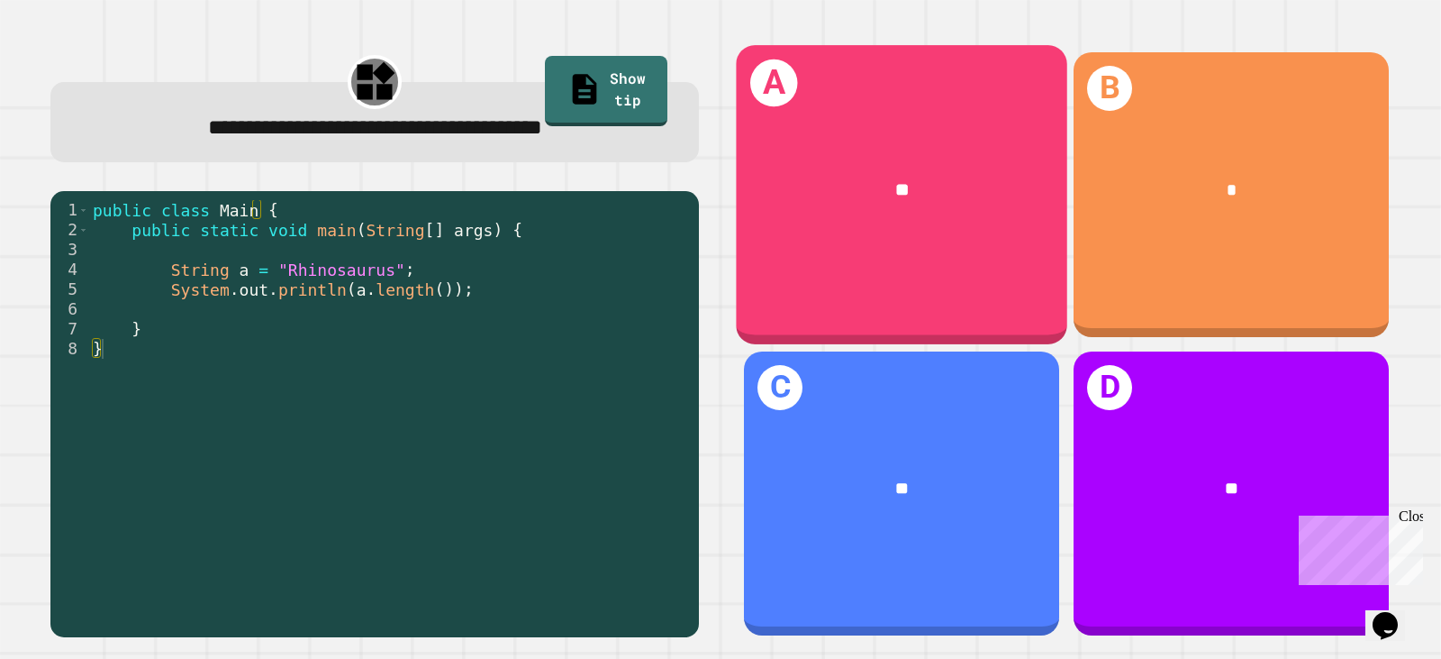
click at [784, 178] on div "**" at bounding box center [902, 189] width 259 height 27
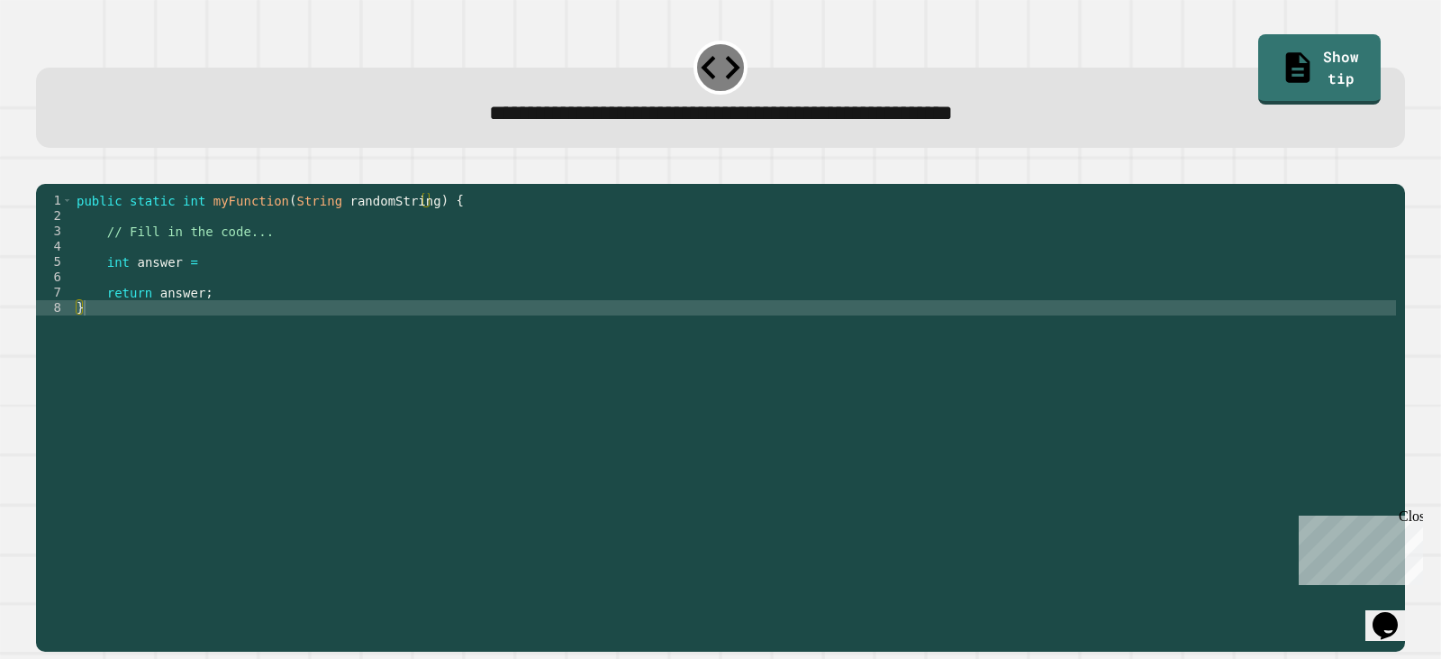
click at [284, 288] on div "public static int myFunction ( String randomString ) { // Fill in the code... i…" at bounding box center [734, 400] width 1323 height 414
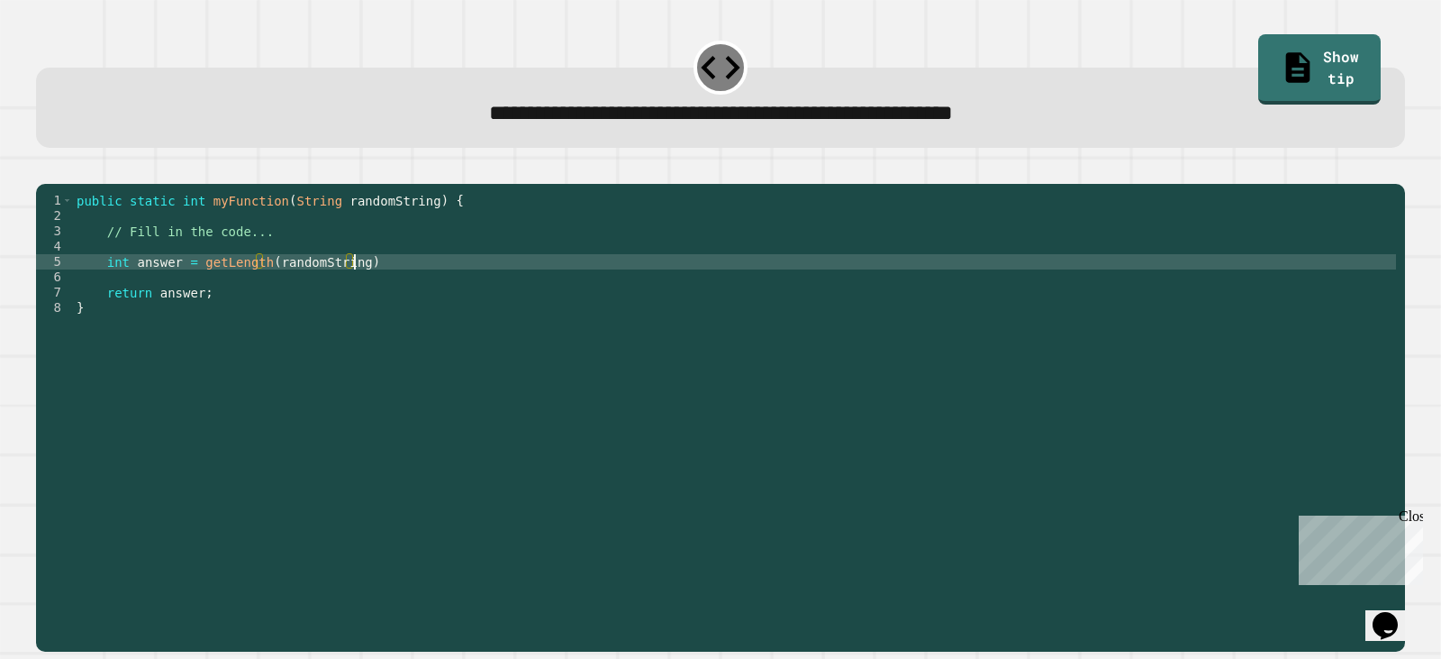
scroll to position [0, 19]
click at [44, 184] on div at bounding box center [720, 173] width 1369 height 22
click at [60, 178] on icon "button" at bounding box center [57, 179] width 10 height 13
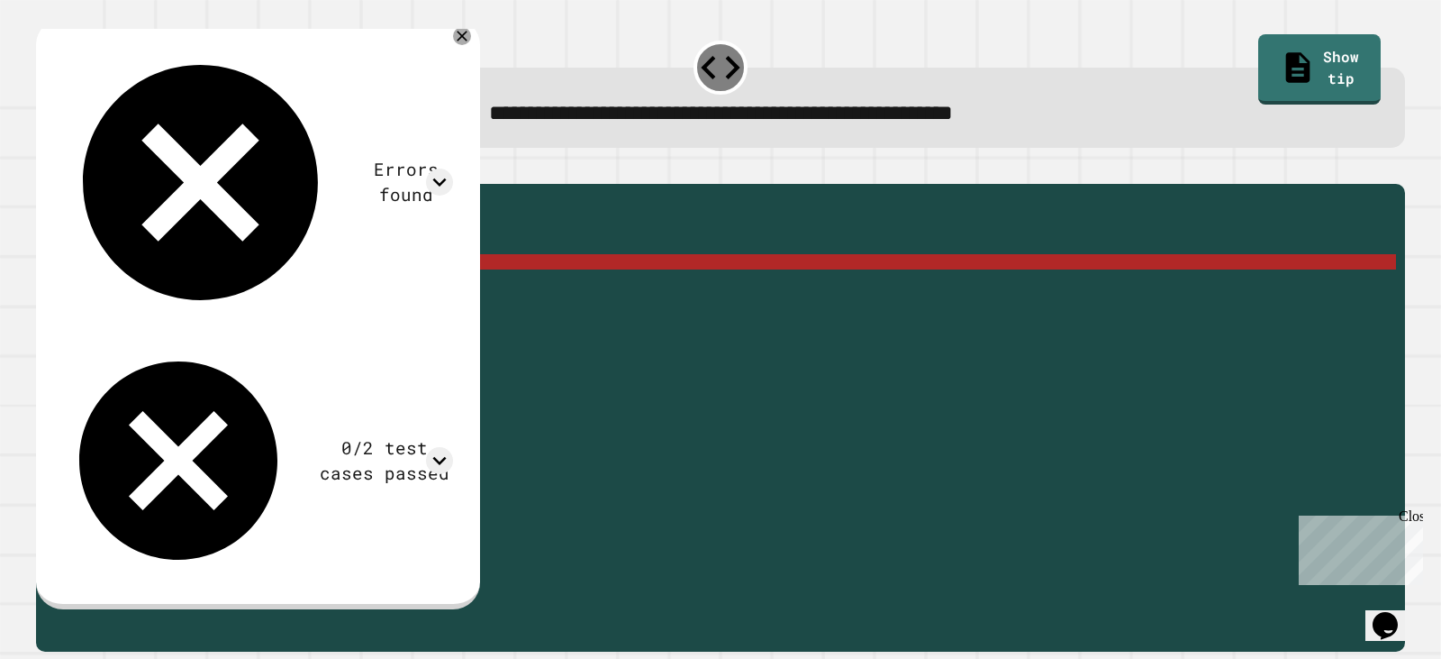
click at [356, 296] on div "public static int myFunction ( String randomString ) { // Fill in the code... i…" at bounding box center [734, 400] width 1323 height 414
click at [388, 296] on div "public static int myFunction ( String randomString ) { // Fill in the code... i…" at bounding box center [734, 400] width 1323 height 414
click at [278, 278] on div "public static int myFunction ( String randomString ) { // Fill in the code... i…" at bounding box center [734, 400] width 1323 height 414
click at [190, 294] on div "public static int myFunction ( String randomString ) { // Fill in the code... i…" at bounding box center [734, 400] width 1323 height 414
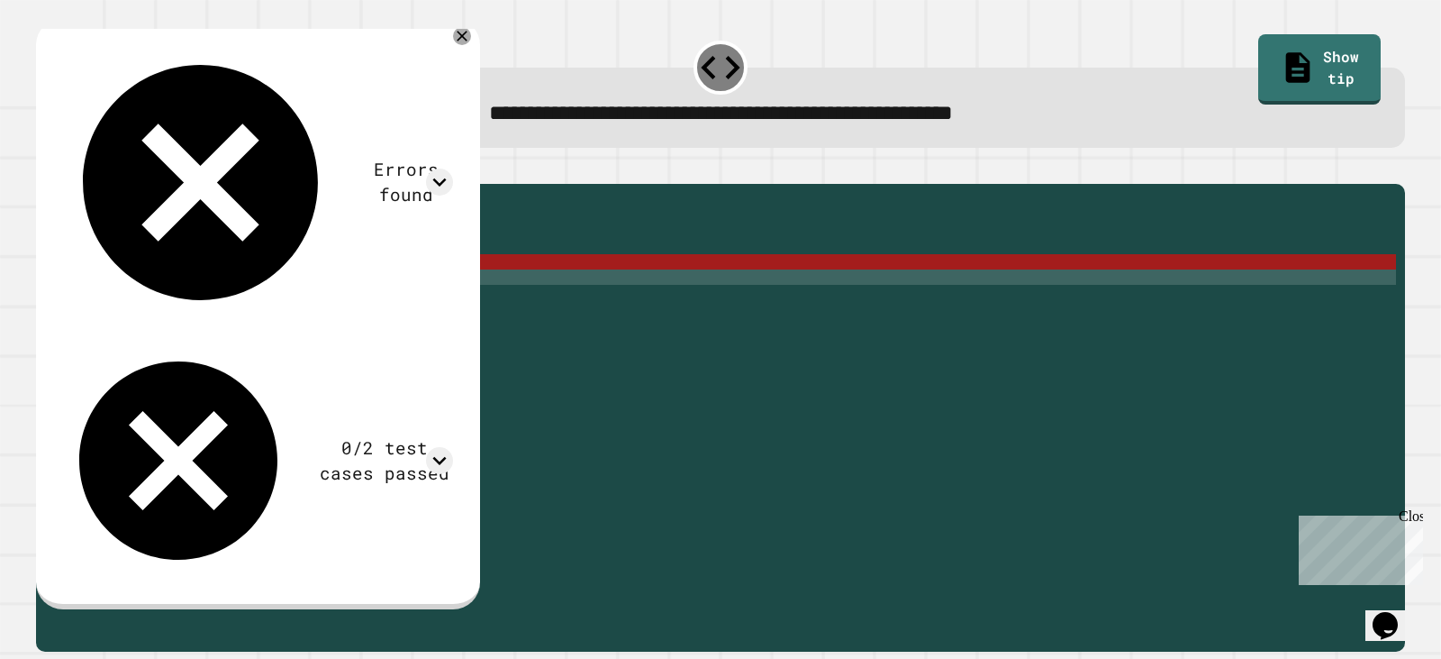
click at [383, 300] on div "public static int myFunction ( String randomString ) { // Fill in the code... i…" at bounding box center [734, 400] width 1323 height 414
click at [423, 282] on div "public static int myFunction ( String randomString ) { // Fill in the code... i…" at bounding box center [734, 400] width 1323 height 414
click at [210, 286] on div "public static int myFunction ( String randomString ) { // Fill in the code... i…" at bounding box center [734, 400] width 1323 height 414
click at [217, 286] on div "public static int myFunction ( String randomString ) { // Fill in the code... i…" at bounding box center [734, 400] width 1323 height 414
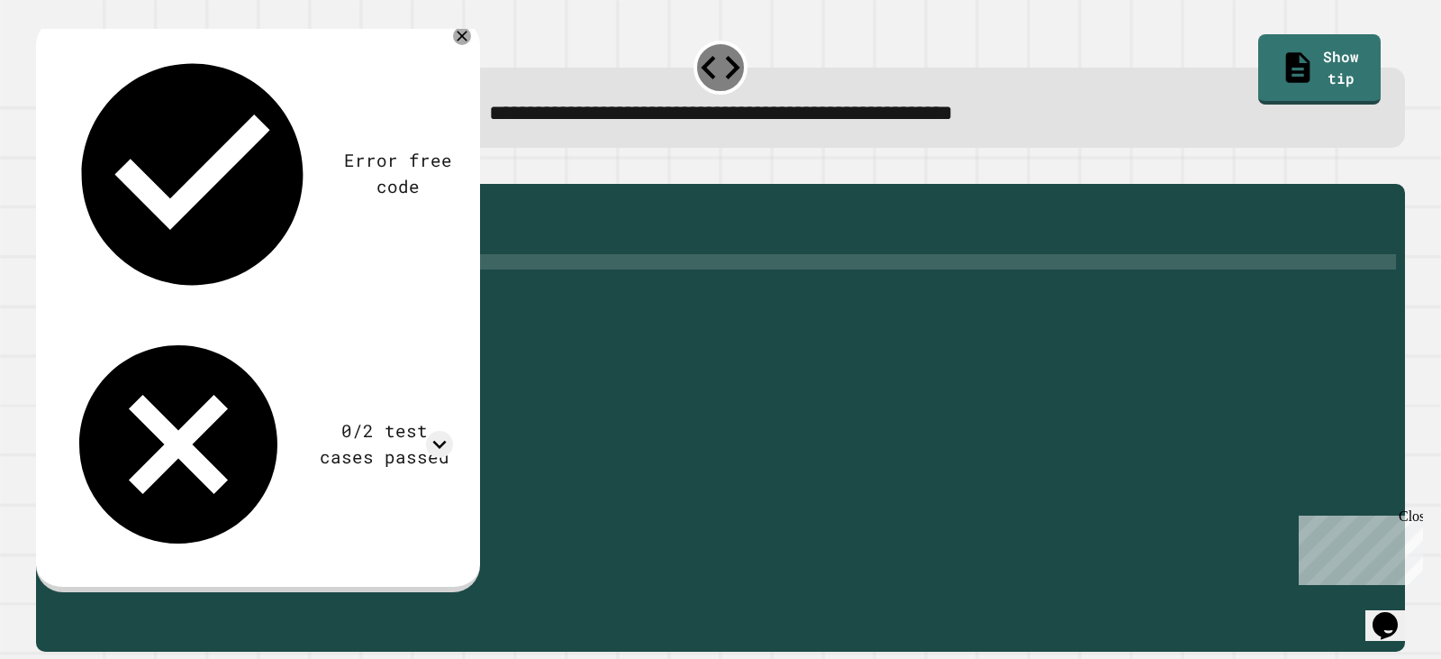
scroll to position [0, 17]
click at [45, 168] on icon "button" at bounding box center [45, 168] width 0 height 0
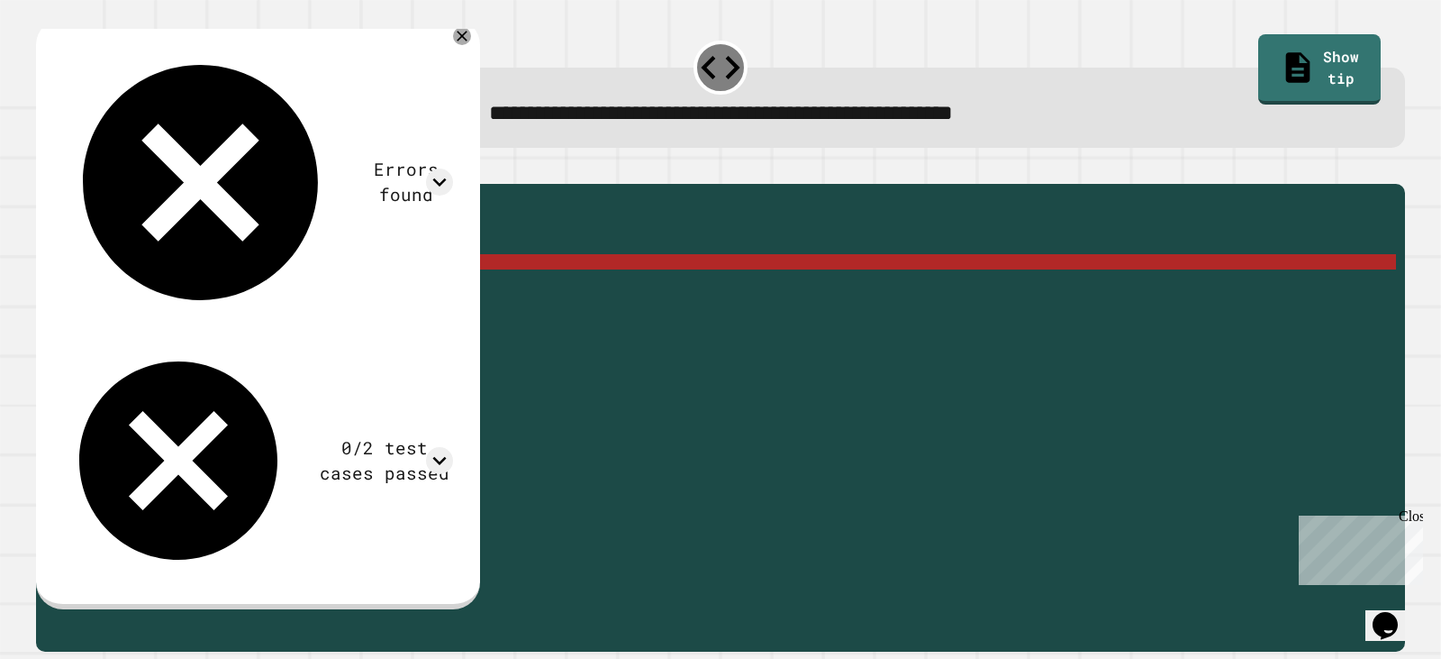
click at [329, 294] on div "public static int myFunction ( String randomString ) { // Fill in the code... i…" at bounding box center [734, 400] width 1323 height 414
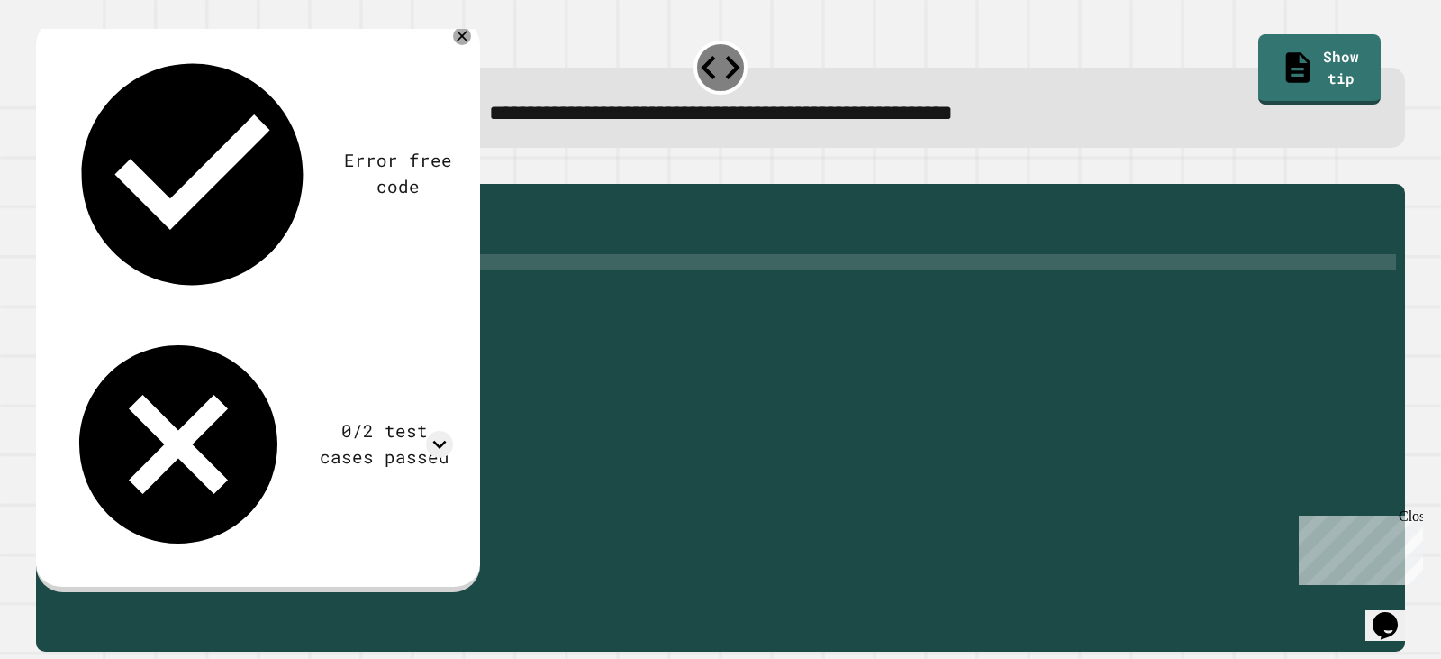
type textarea "**********"
click at [45, 168] on icon "button" at bounding box center [45, 168] width 0 height 0
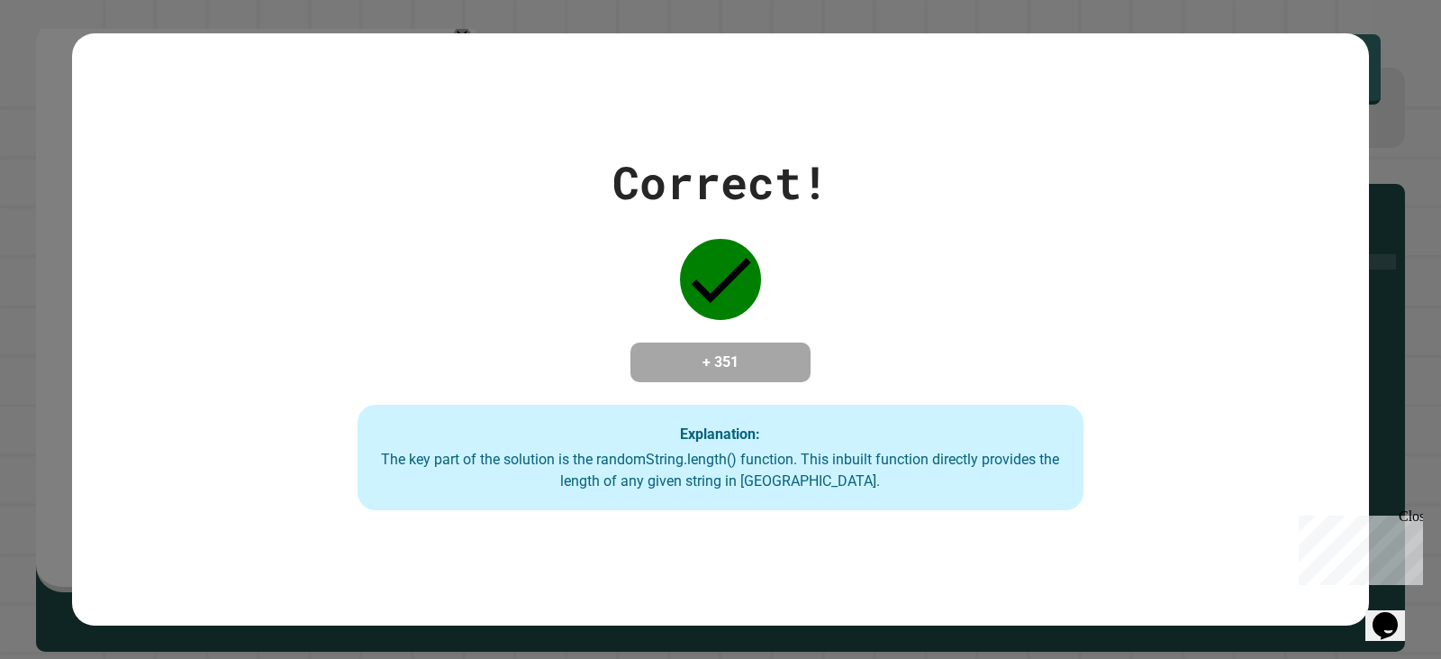
click at [837, 281] on div "Correct! + 351 Explanation: The key part of the solution is the randomString.le…" at bounding box center [721, 330] width 1038 height 362
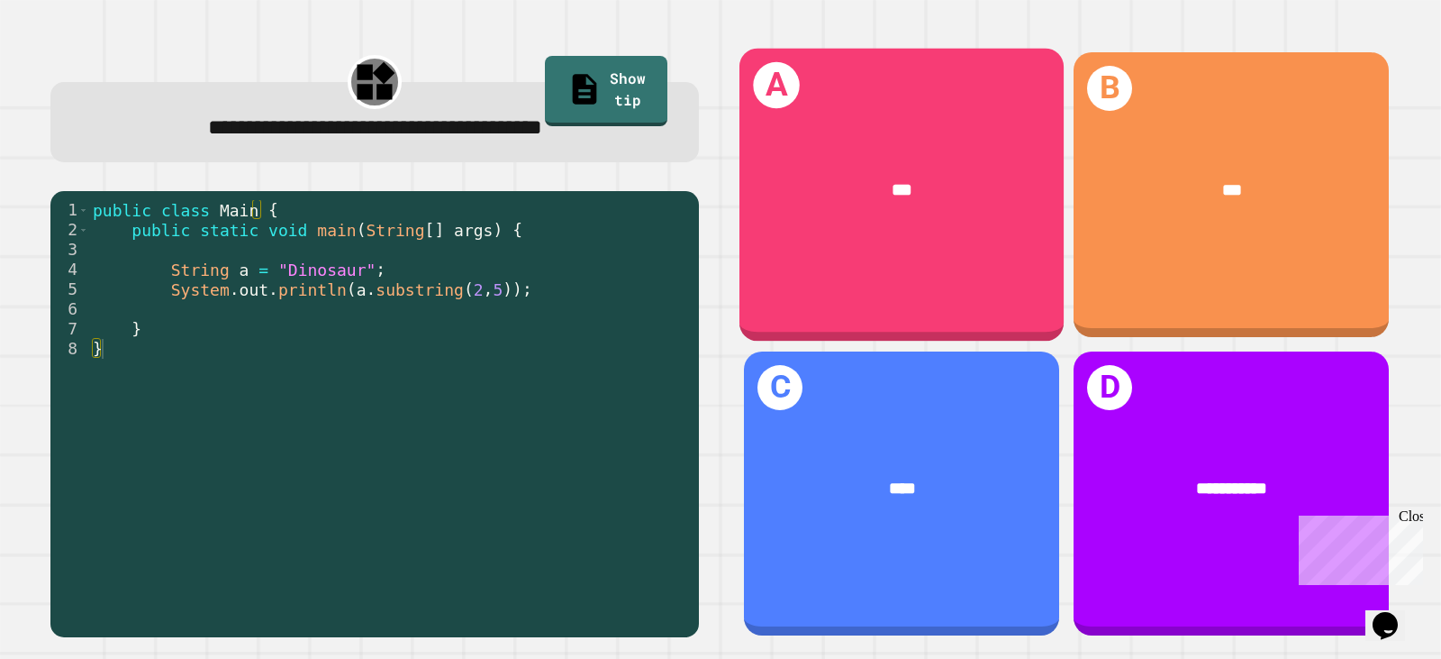
click at [807, 230] on div "***" at bounding box center [902, 189] width 324 height 96
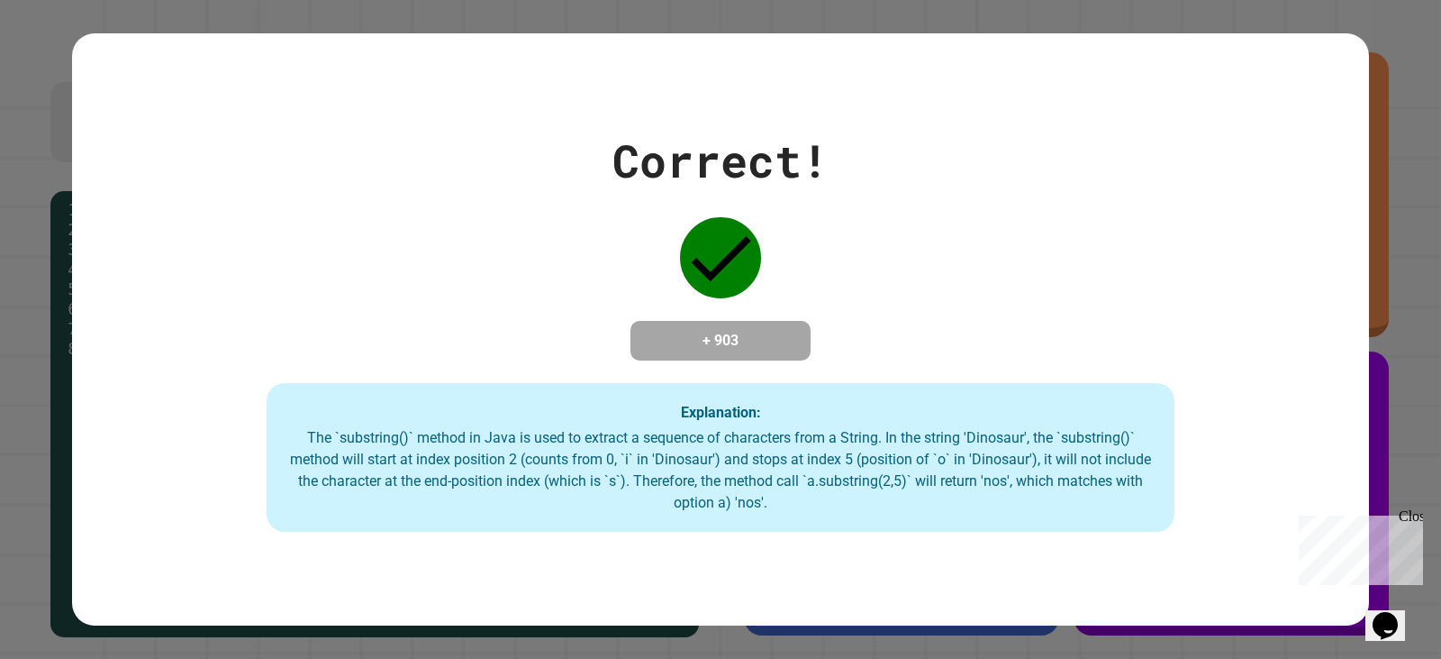
click at [441, 287] on div "Correct! + 903 Explanation: The `substring()` method in Java is used to extract…" at bounding box center [720, 329] width 1297 height 405
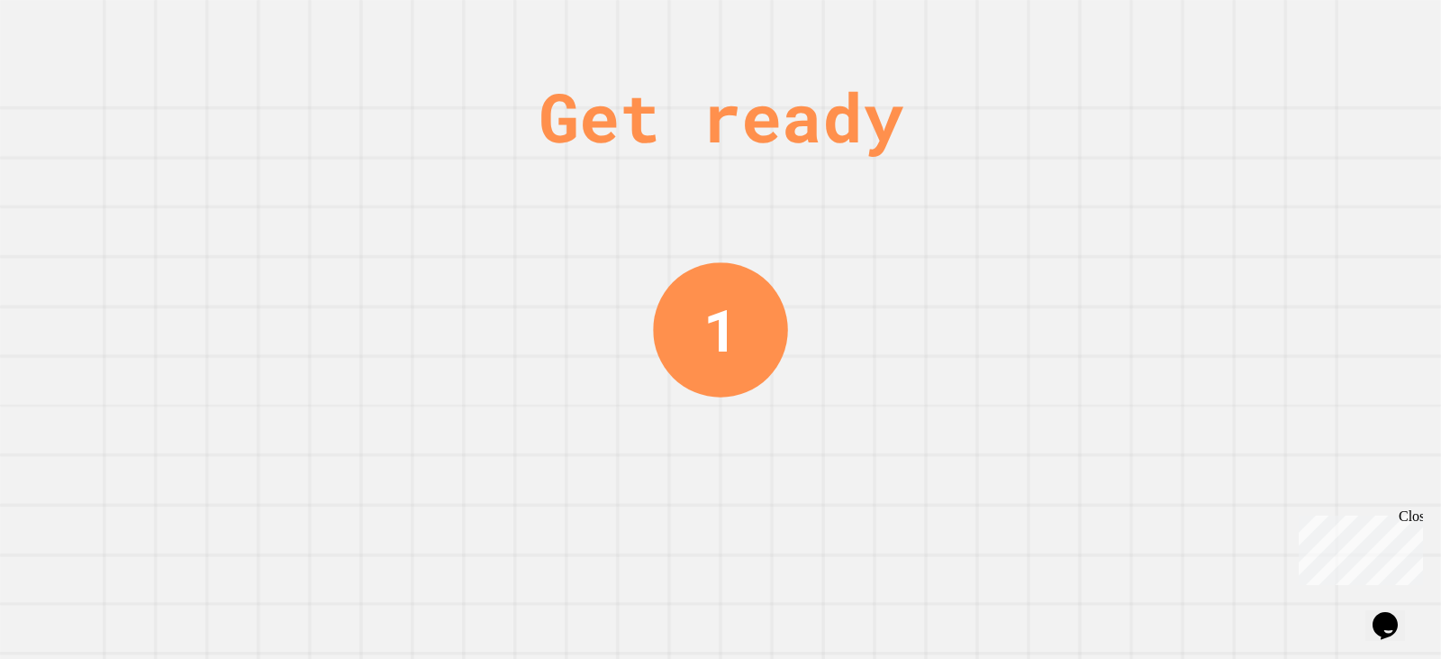
drag, startPoint x: 805, startPoint y: 426, endPoint x: 812, endPoint y: 404, distance: 23.6
click at [805, 425] on div "Get ready 1" at bounding box center [720, 329] width 1441 height 659
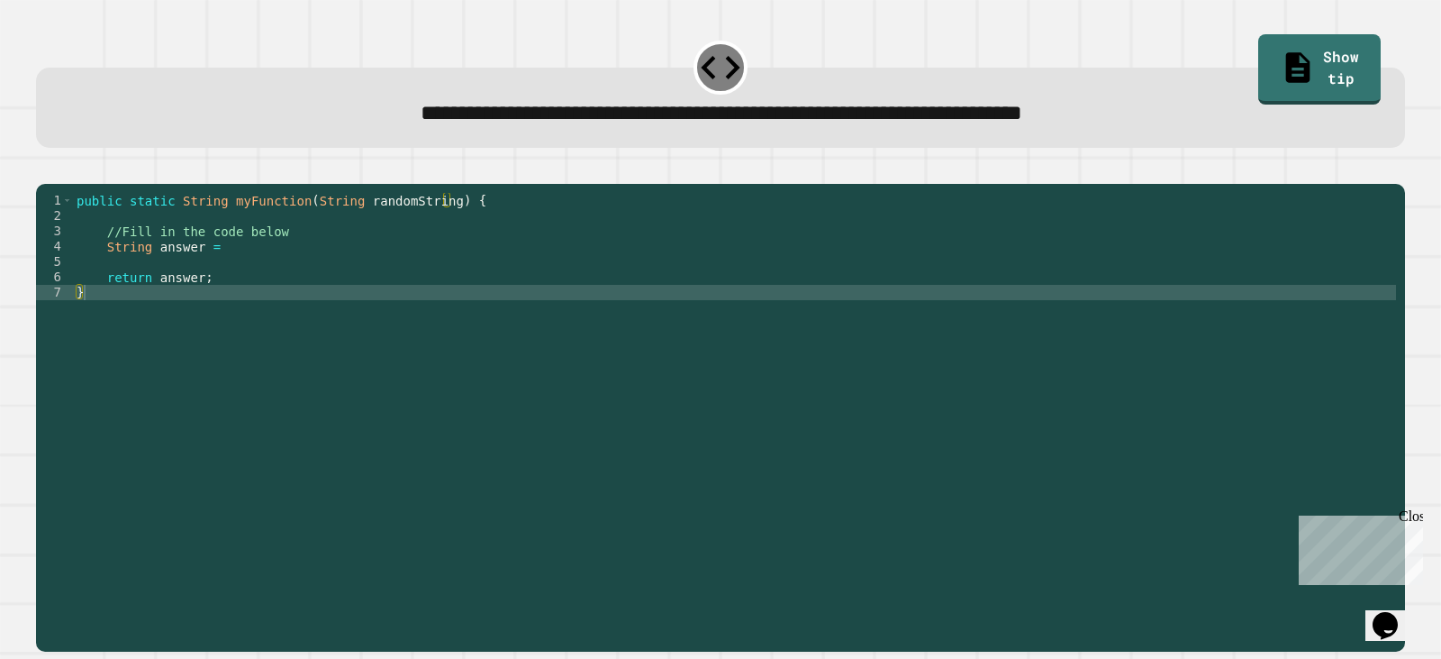
click at [268, 274] on div "public static String myFunction ( String randomString ) { //Fill in the code be…" at bounding box center [734, 400] width 1323 height 414
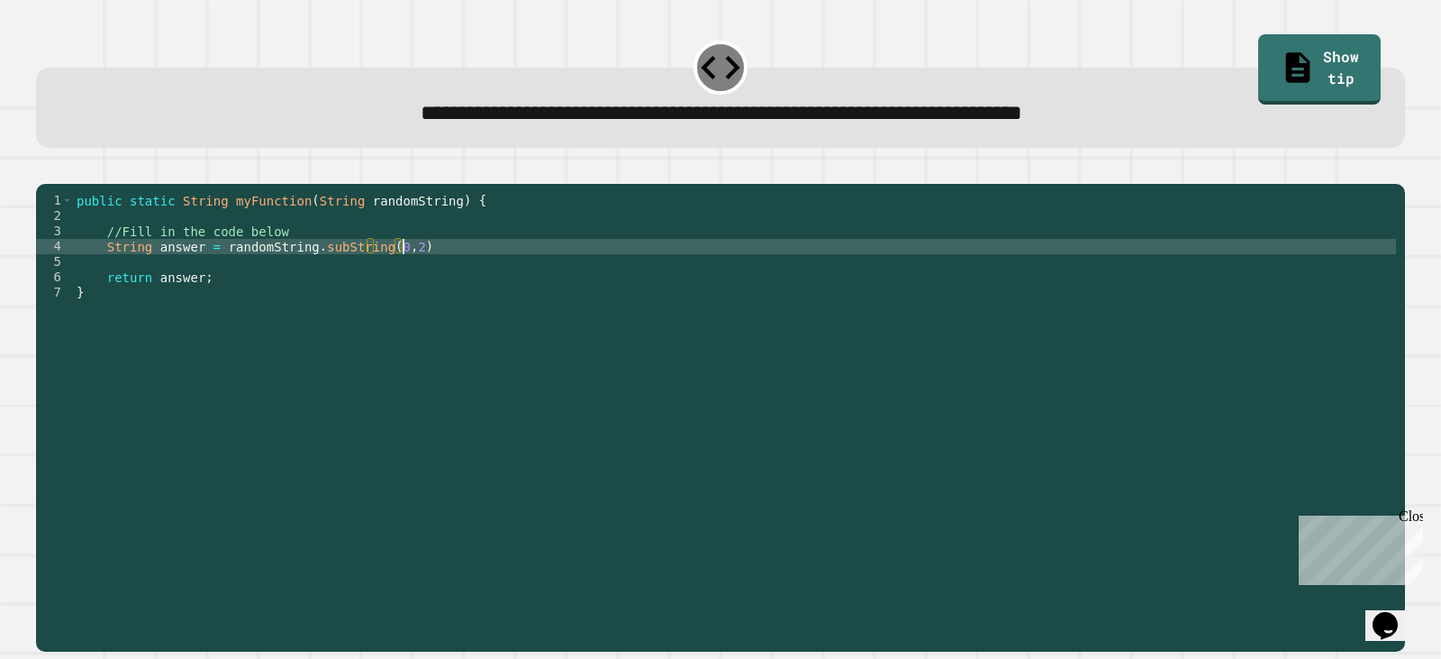
scroll to position [0, 23]
click at [45, 168] on icon "button" at bounding box center [45, 168] width 0 height 0
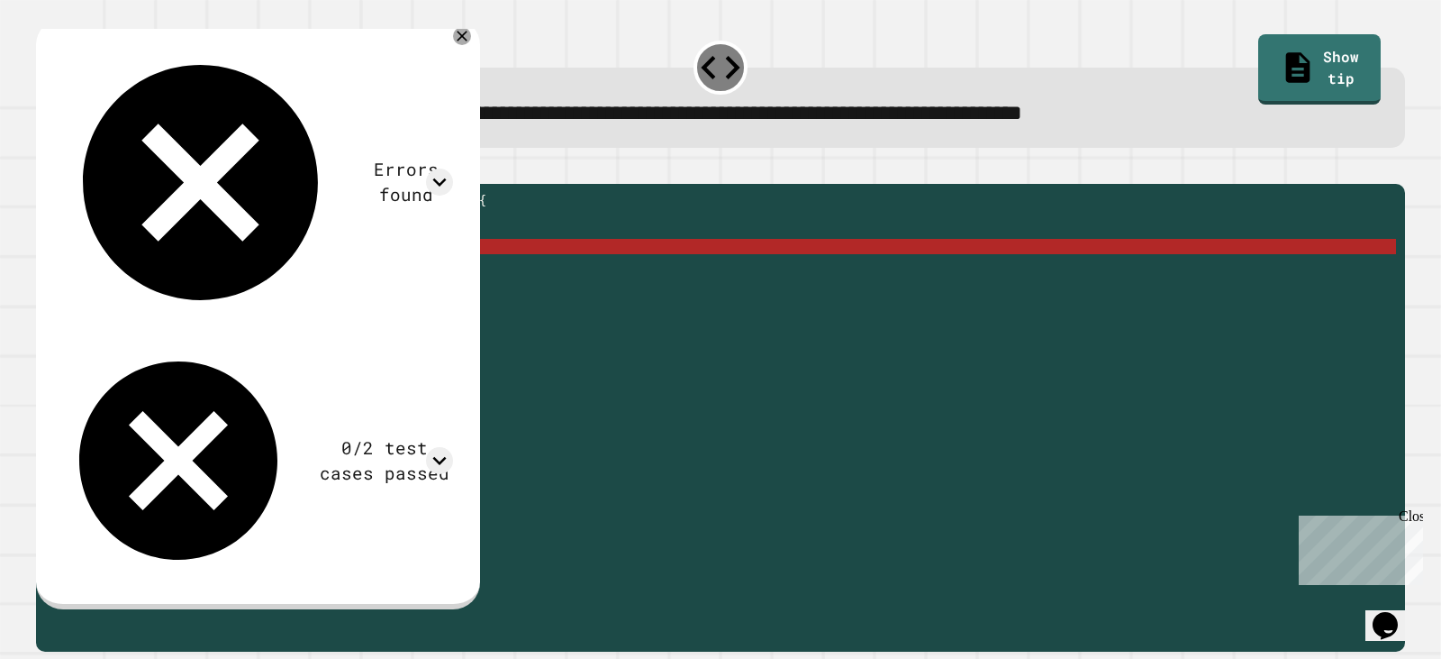
click at [323, 263] on div "public static String myFunction ( String randomString ) { //Fill in the code be…" at bounding box center [734, 400] width 1323 height 414
click at [360, 278] on div "public static String myFunction ( String randomString ) { //Fill in the code be…" at bounding box center [734, 400] width 1323 height 414
click at [414, 269] on div "public static String myFunction ( String randomString ) { //Fill in the code be…" at bounding box center [734, 400] width 1323 height 414
click at [435, 271] on div "public static String myFunction ( String randomString ) { //Fill in the code be…" at bounding box center [734, 400] width 1323 height 414
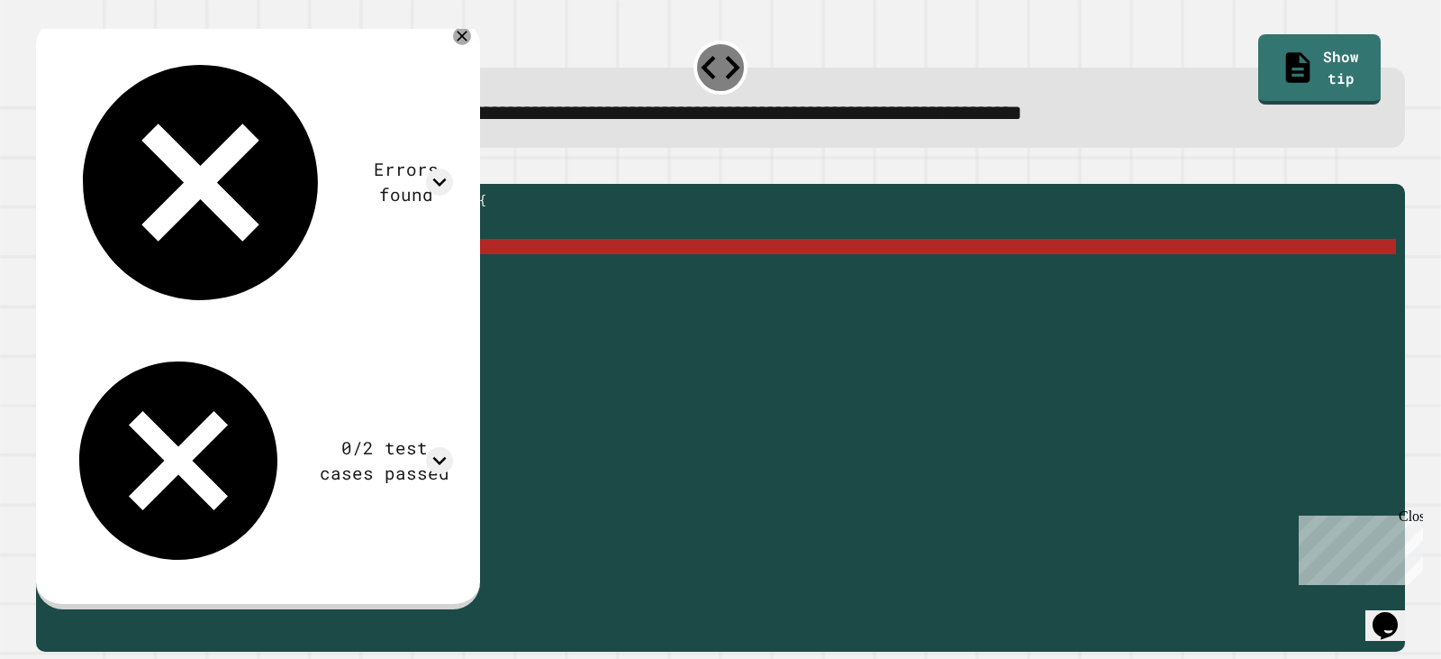
click at [385, 271] on div "public static String myFunction ( String randomString ) { //Fill in the code be…" at bounding box center [734, 400] width 1323 height 414
click at [410, 270] on div "public static String myFunction ( String randomString ) { //Fill in the code be…" at bounding box center [734, 400] width 1323 height 414
click at [339, 273] on div "public static String myFunction ( String randomString ) { //Fill in the code be…" at bounding box center [734, 400] width 1323 height 414
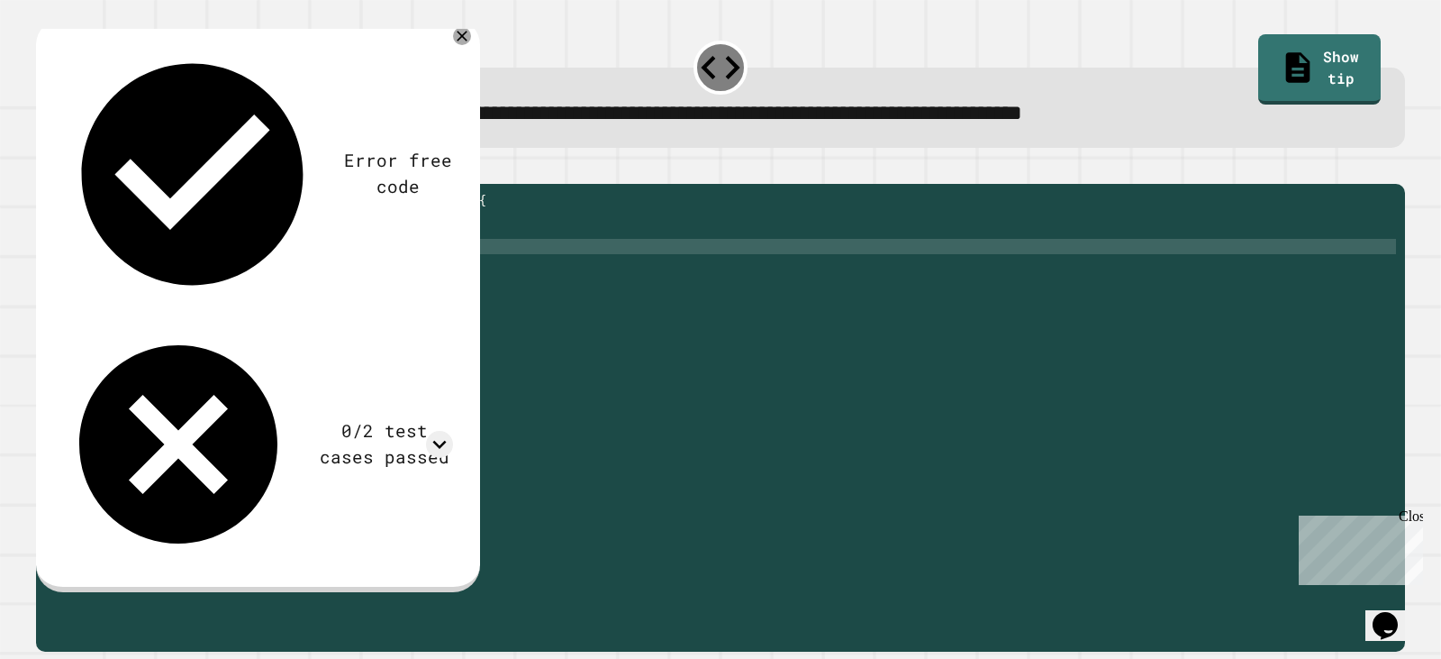
scroll to position [0, 18]
type textarea "**********"
click at [45, 168] on icon "button" at bounding box center [45, 168] width 0 height 0
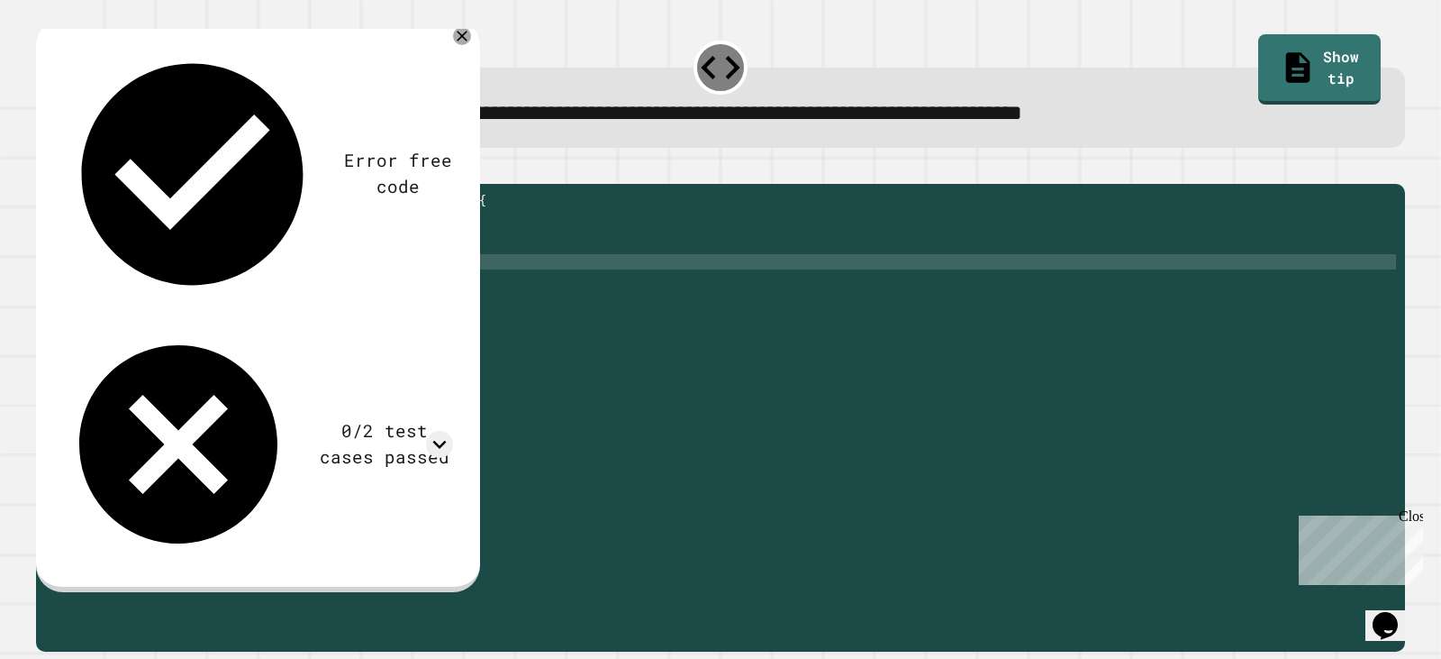
click at [509, 283] on div "public static String myFunction ( String randomString ) { //Fill in the code be…" at bounding box center [734, 400] width 1323 height 414
click at [549, 268] on div "public static String myFunction ( String randomString ) { //Fill in the code be…" at bounding box center [734, 400] width 1323 height 414
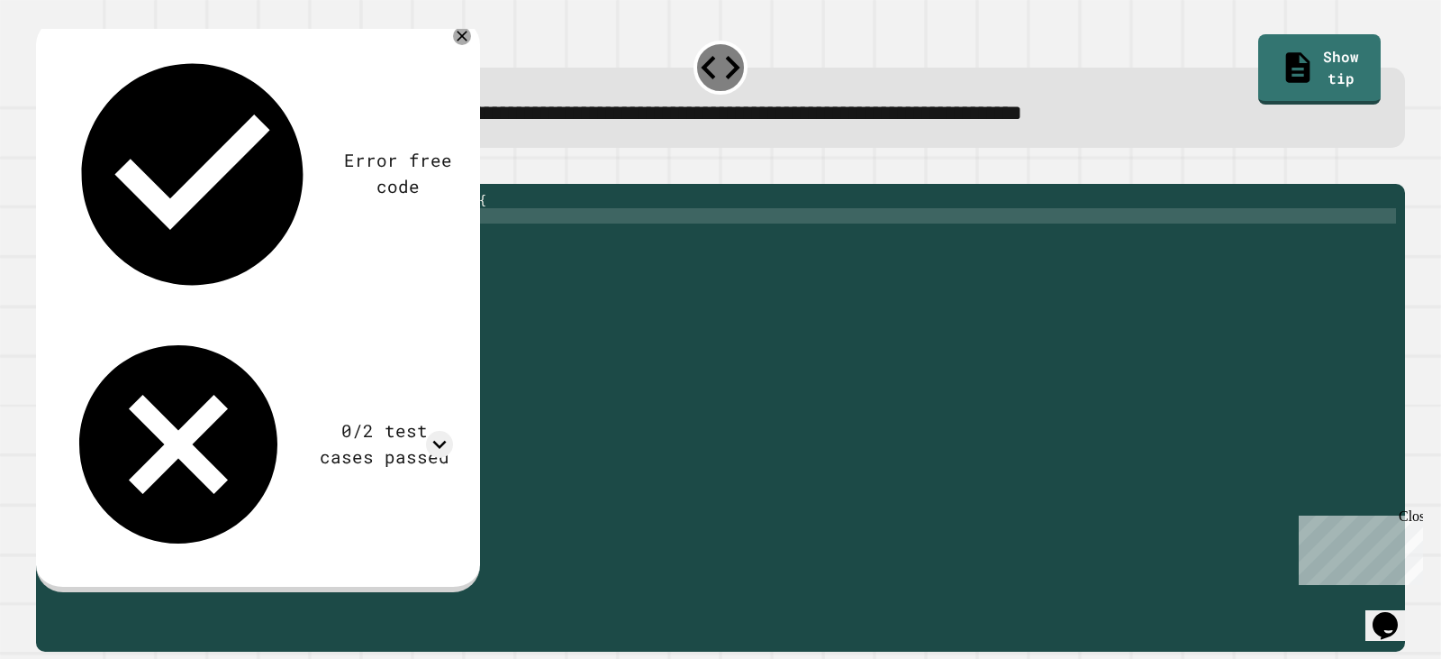
click at [441, 243] on div "public static String myFunction ( String randomString ) { //Fill in the code be…" at bounding box center [734, 400] width 1323 height 414
click at [385, 245] on div "public static String myFunction ( String randomString ) { //Fill in the code be…" at bounding box center [734, 400] width 1323 height 414
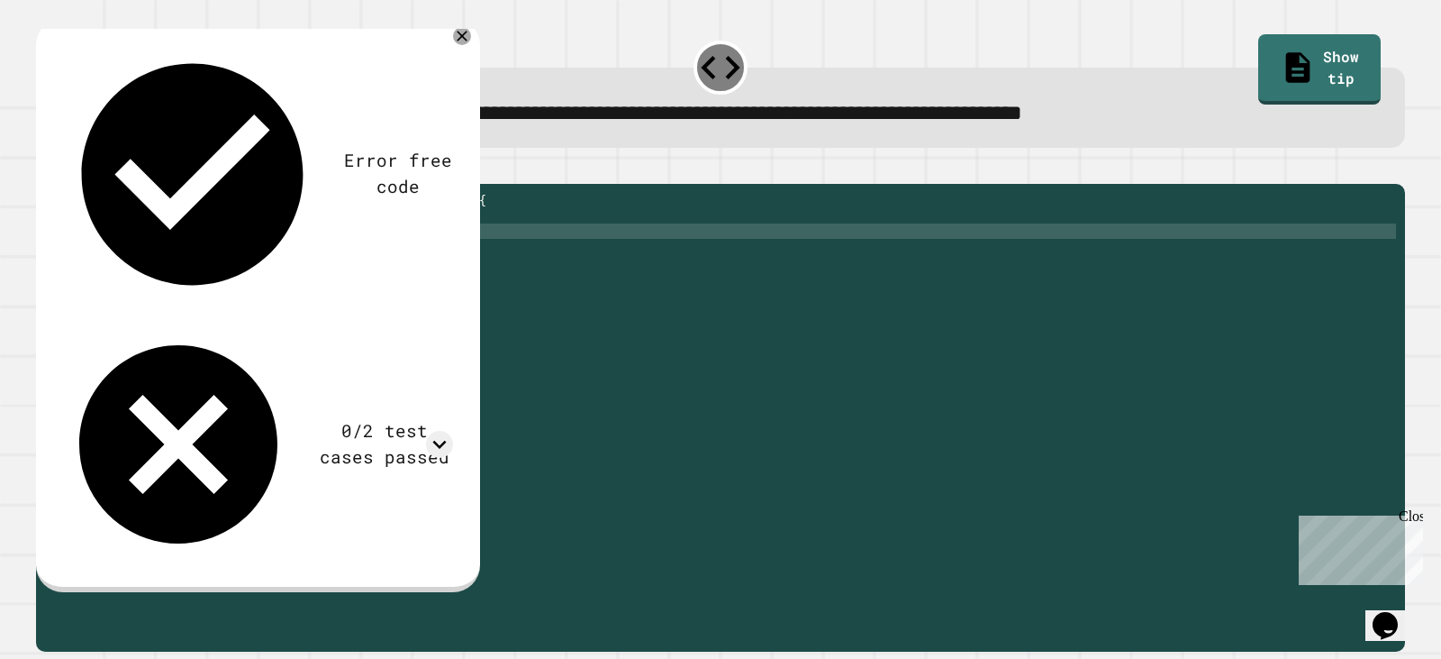
click at [375, 264] on div "public static String myFunction ( String randomString ) { //Fill in the code be…" at bounding box center [734, 400] width 1323 height 414
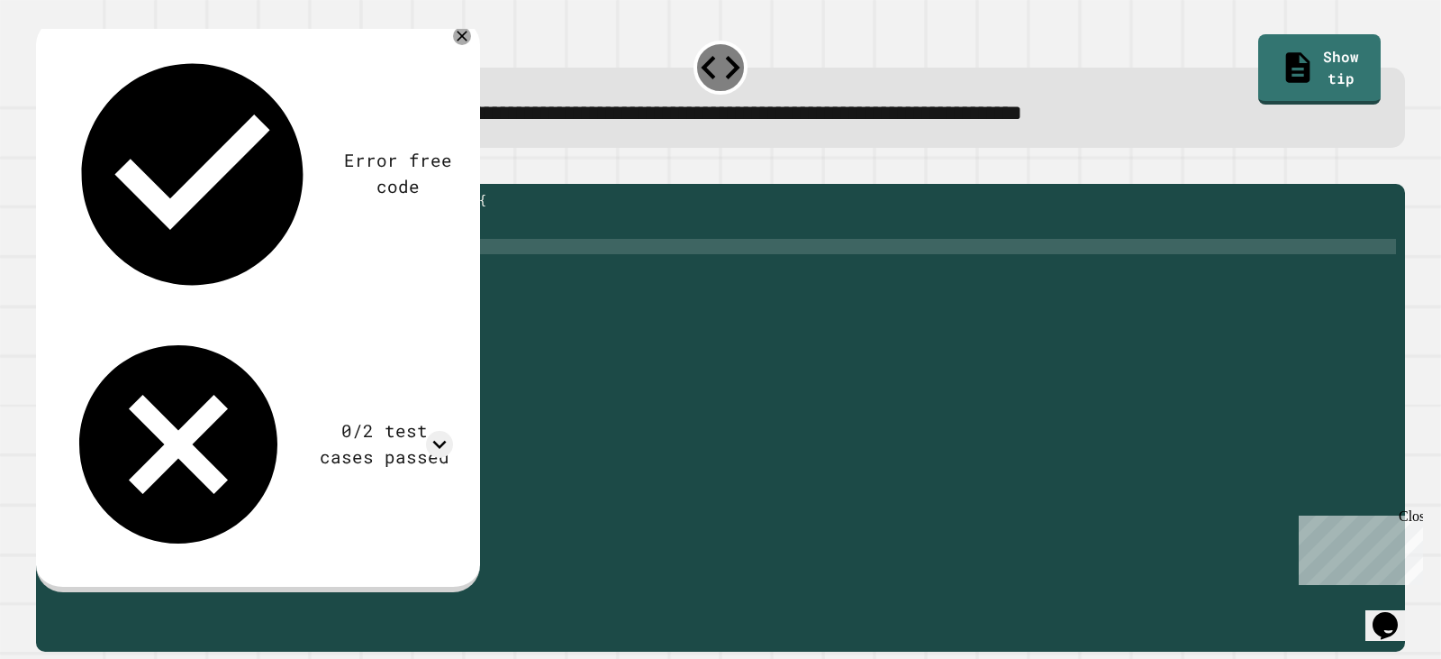
click at [407, 272] on div "public static String myFunction ( String randomString ) { //Fill in the code be…" at bounding box center [734, 400] width 1323 height 414
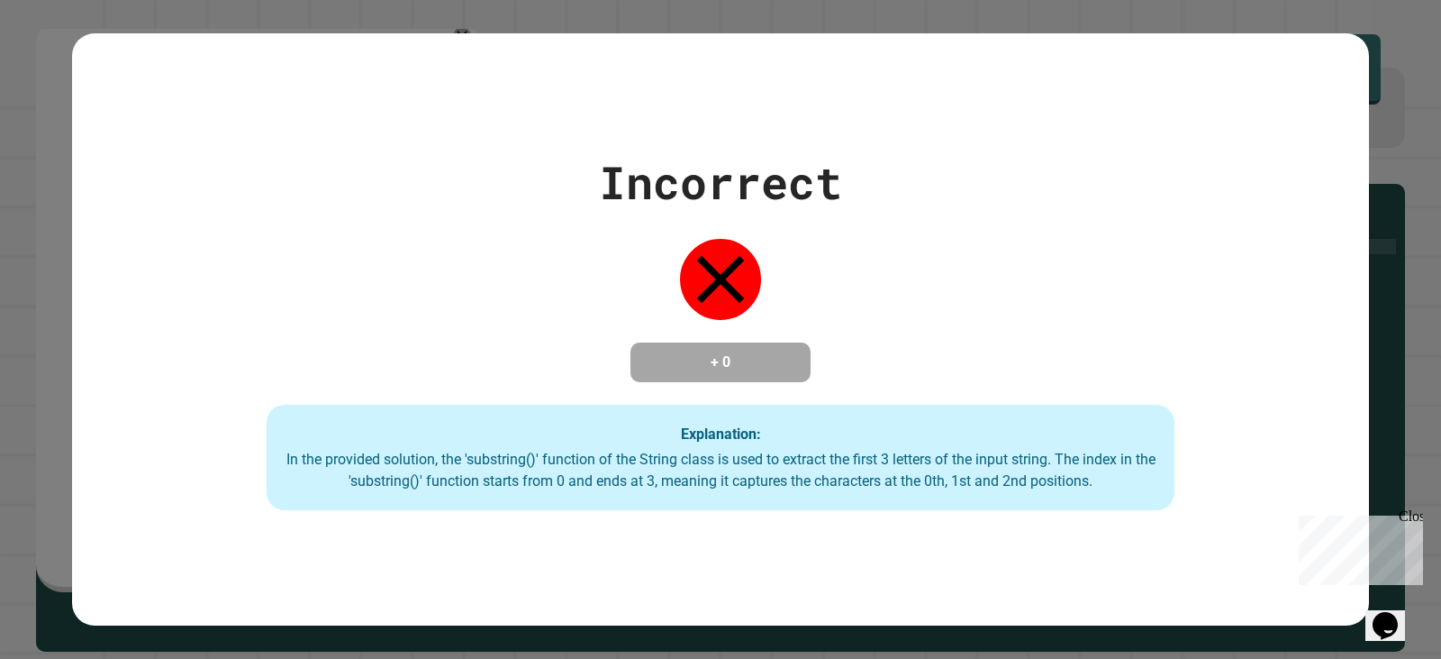
click at [733, 214] on div "Incorrect + 0 Explanation: In the provided solution, the 'substring()' function…" at bounding box center [720, 330] width 1297 height 362
click at [946, 244] on div "Incorrect + 0 Explanation: In the provided solution, the 'substring()' function…" at bounding box center [720, 330] width 1297 height 362
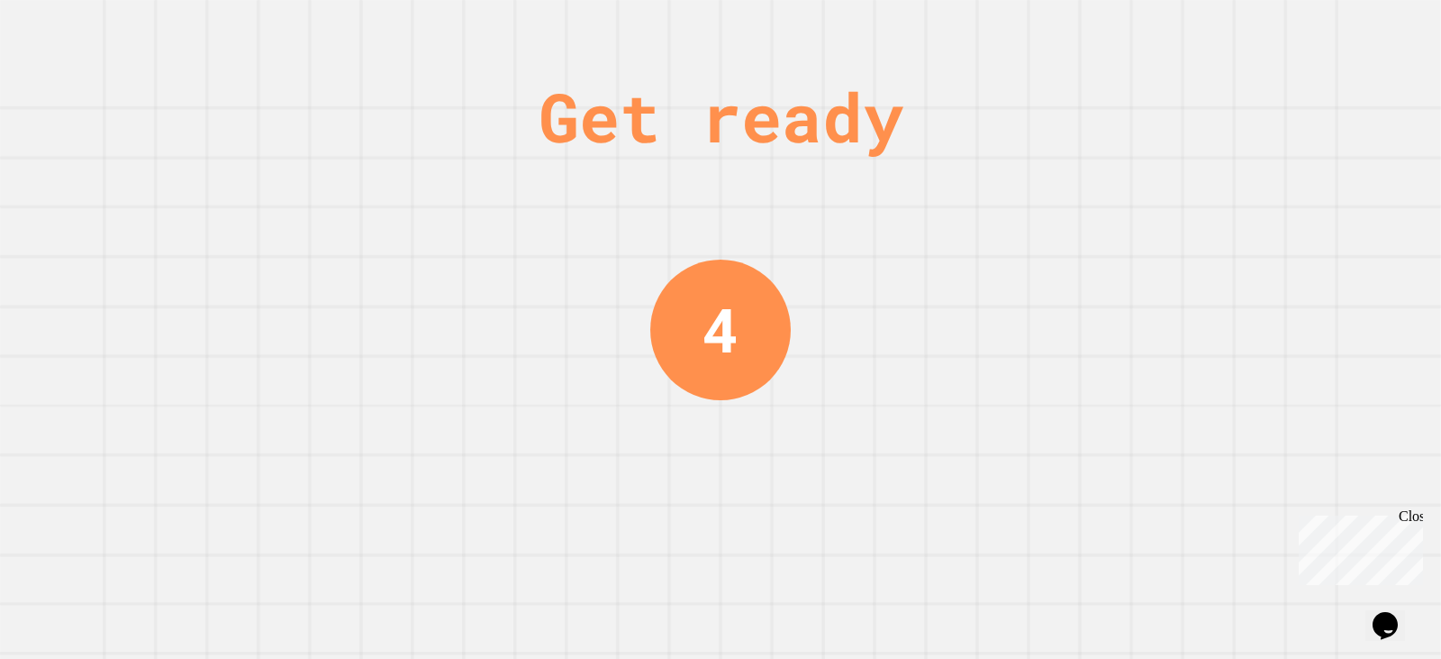
click at [716, 323] on div "4" at bounding box center [721, 329] width 37 height 91
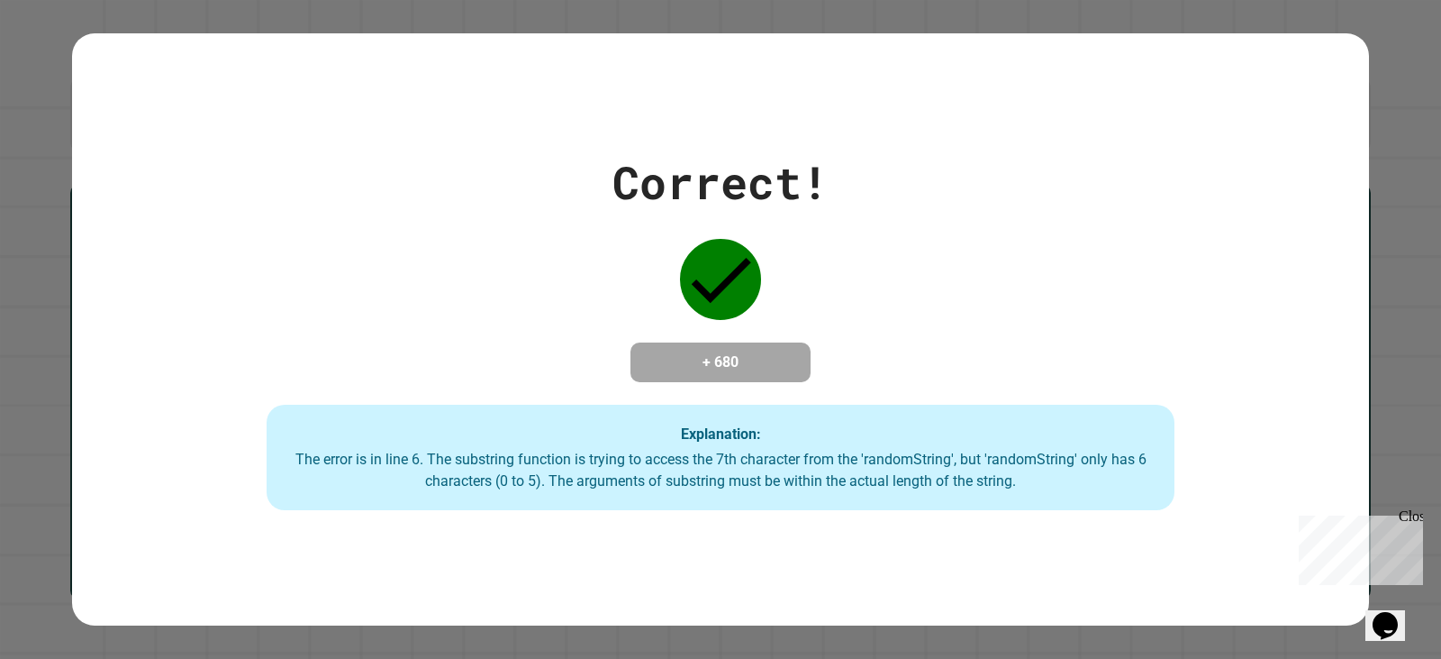
click at [768, 364] on h4 "+ 680" at bounding box center [721, 362] width 144 height 22
click at [992, 273] on div "Correct! + 680 Explanation: The error is in line 6. The substring function is t…" at bounding box center [720, 330] width 1297 height 362
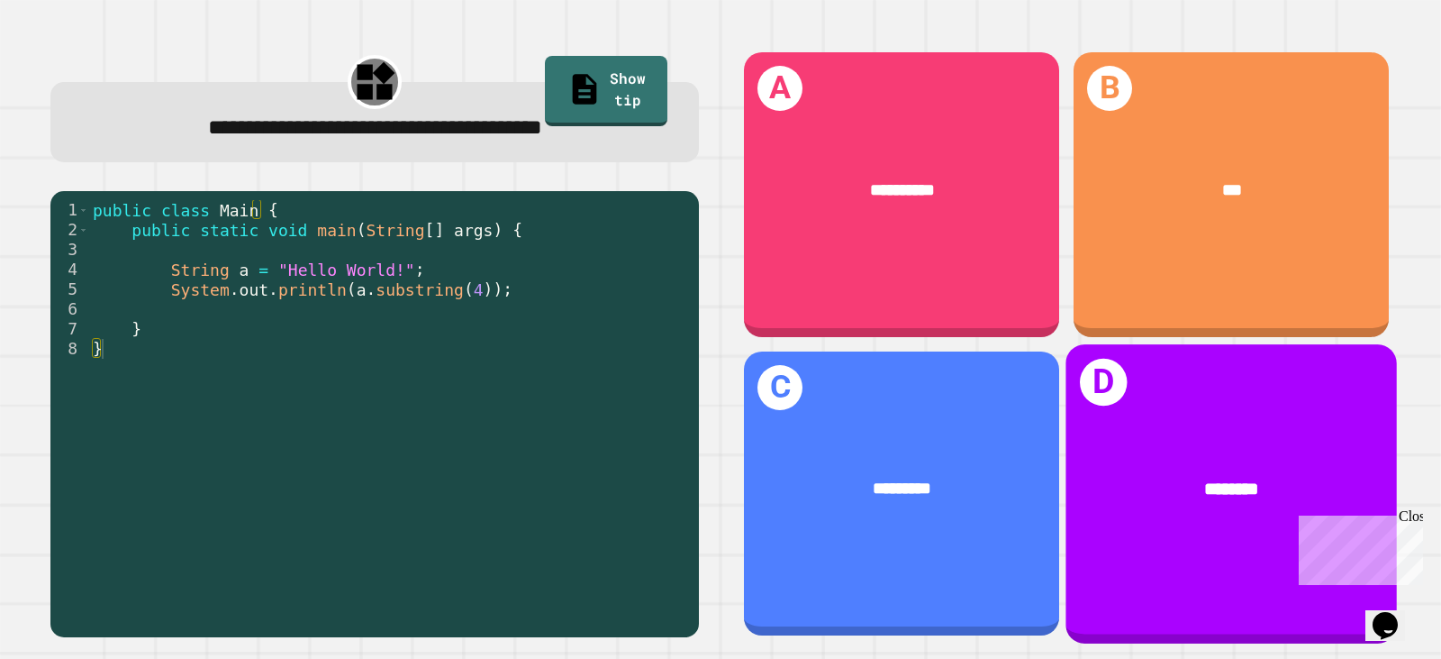
click at [1298, 446] on div "********" at bounding box center [1232, 488] width 332 height 98
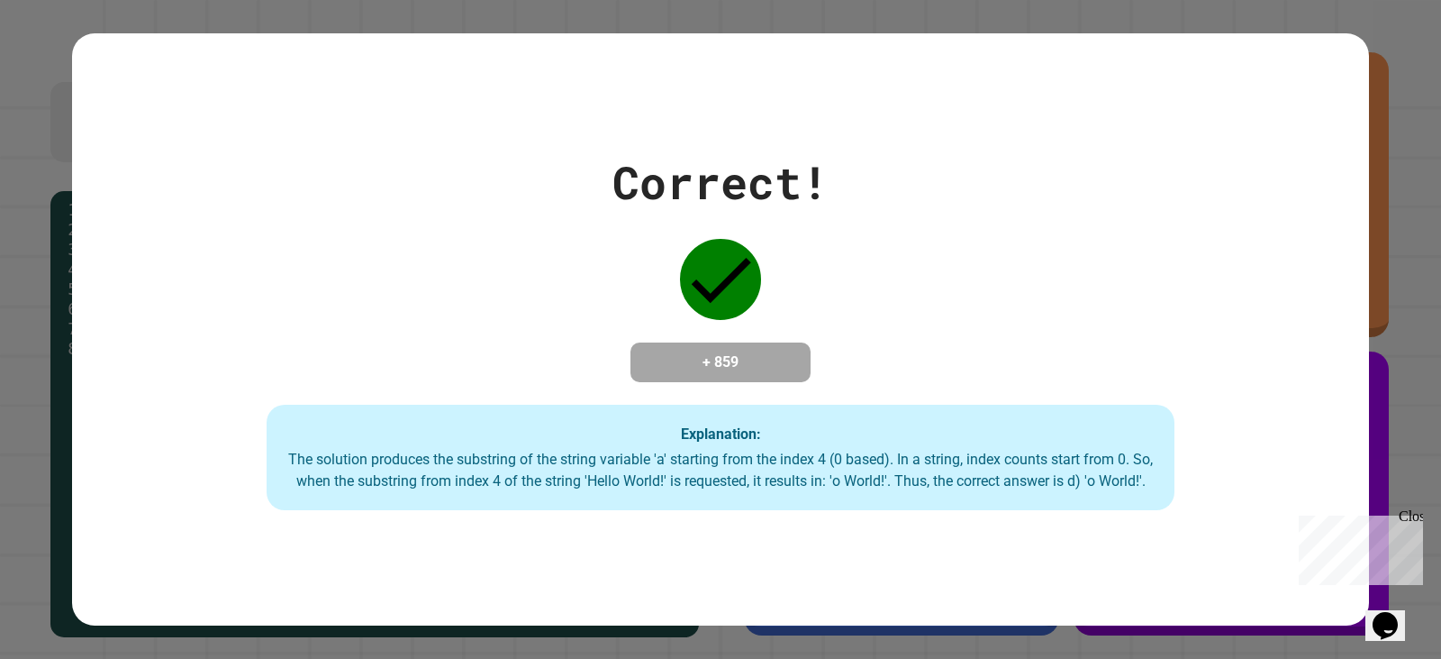
click at [568, 224] on div "Correct! + 859 Explanation: The solution produces the substring of the string v…" at bounding box center [720, 330] width 1297 height 362
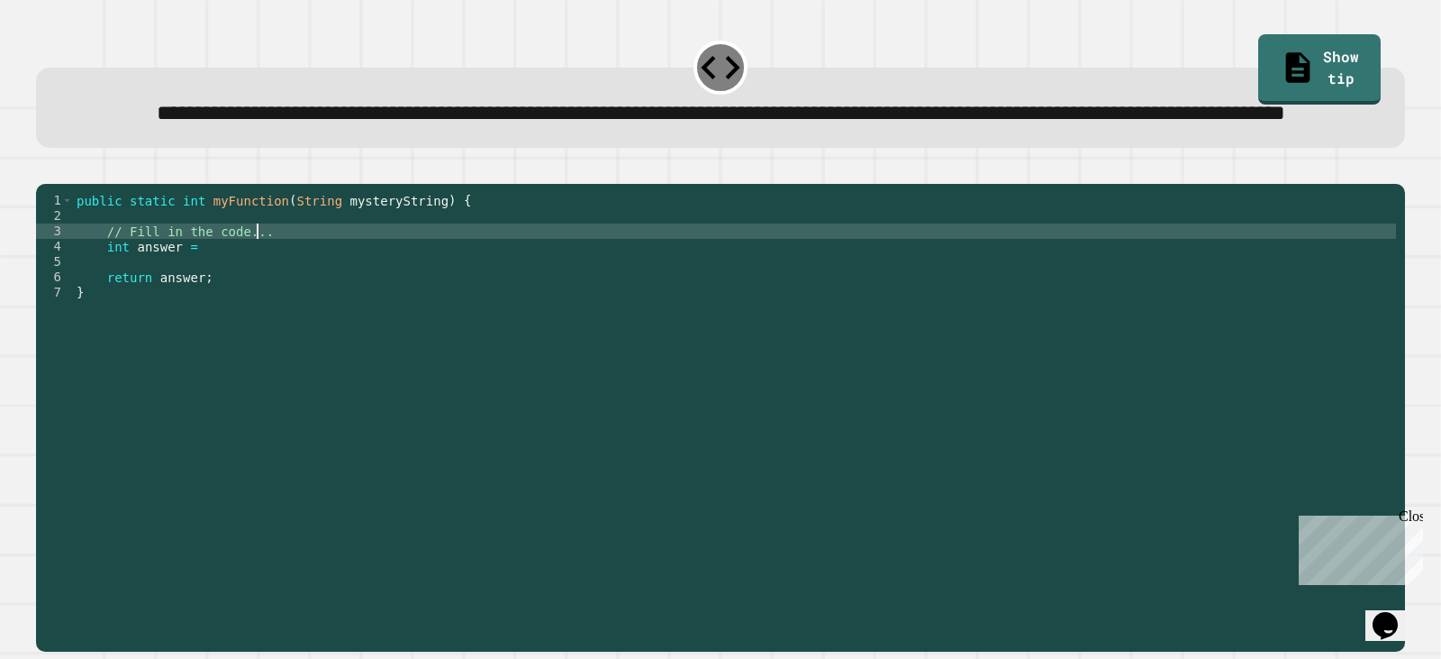
click at [276, 288] on div "public static int myFunction ( String mysteryString ) { // Fill in the code... …" at bounding box center [734, 377] width 1323 height 368
click at [267, 308] on div "public static int myFunction ( String mysteryString ) { // Fill in the code... …" at bounding box center [734, 377] width 1323 height 368
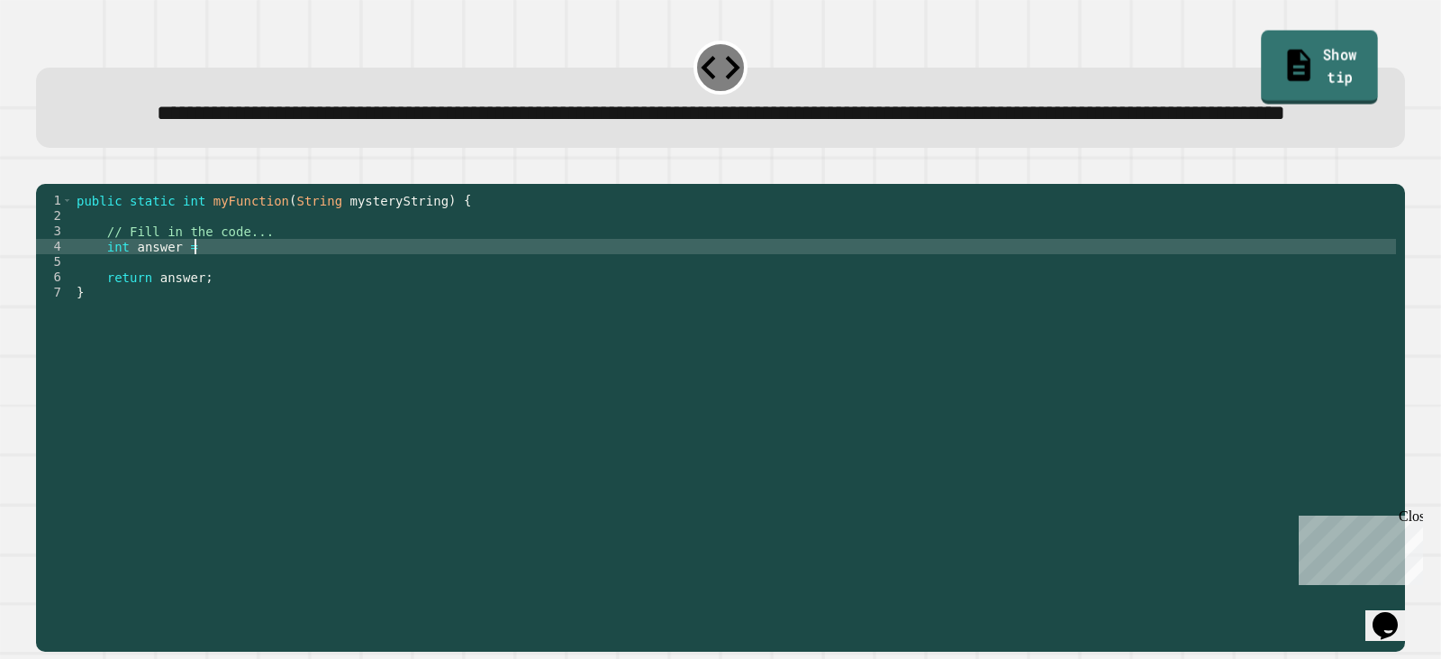
click at [1292, 56] on link "Show tip" at bounding box center [1319, 67] width 117 height 73
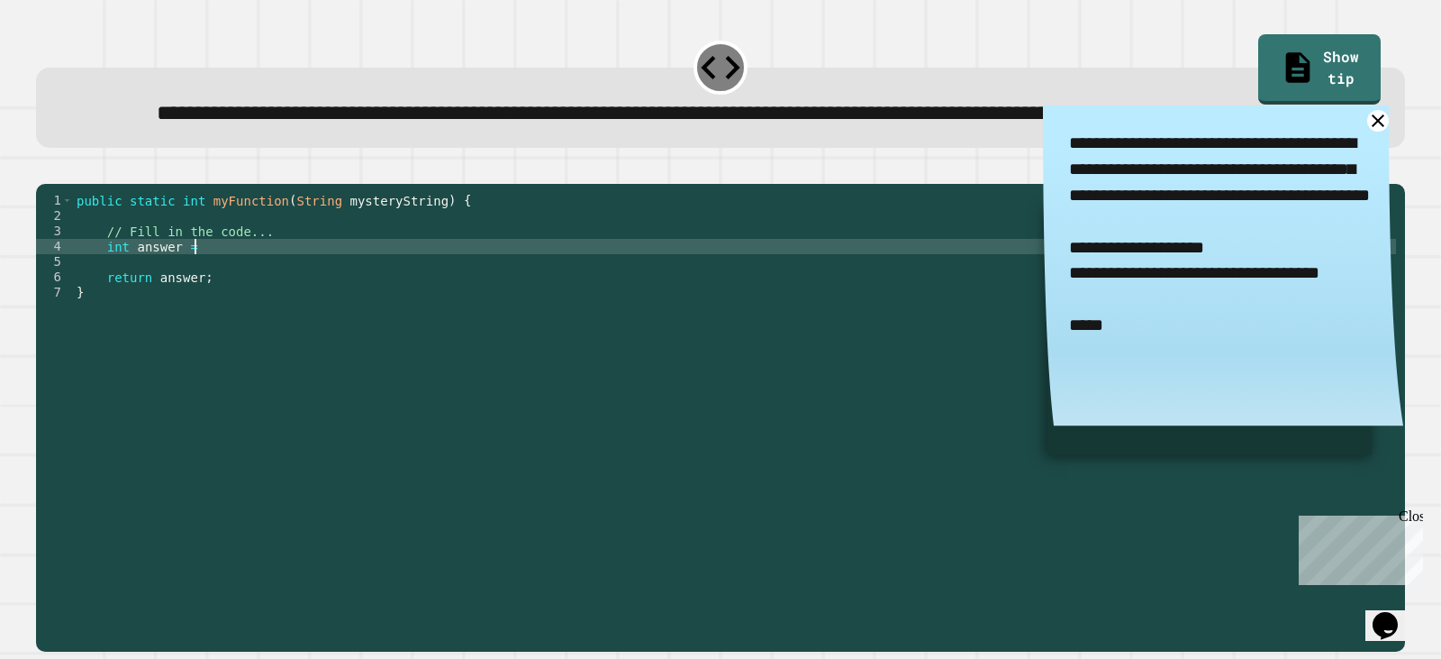
click at [411, 305] on div "public static int myFunction ( String mysteryString ) { // Fill in the code... …" at bounding box center [734, 377] width 1323 height 368
click at [193, 313] on div "public static int myFunction ( String mysteryString ) { // Fill in the code... …" at bounding box center [734, 377] width 1323 height 368
type textarea "**********"
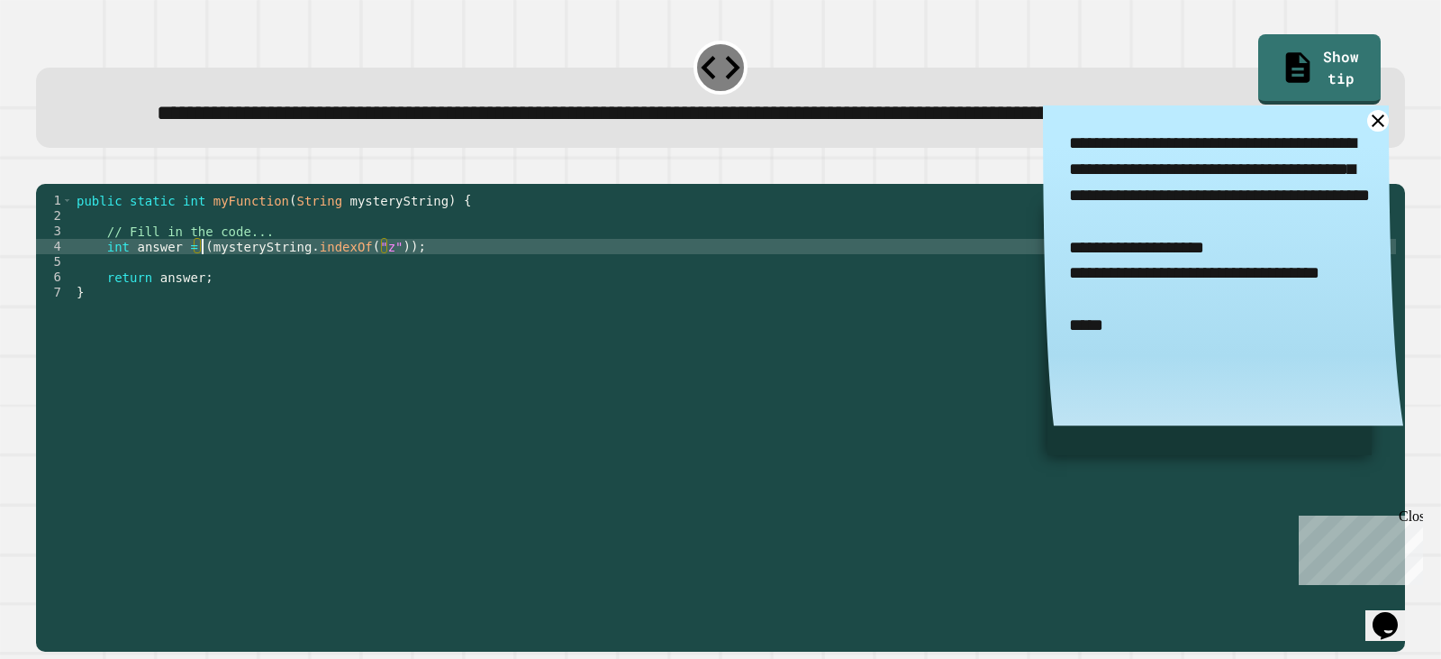
click at [45, 168] on icon "button" at bounding box center [45, 168] width 0 height 0
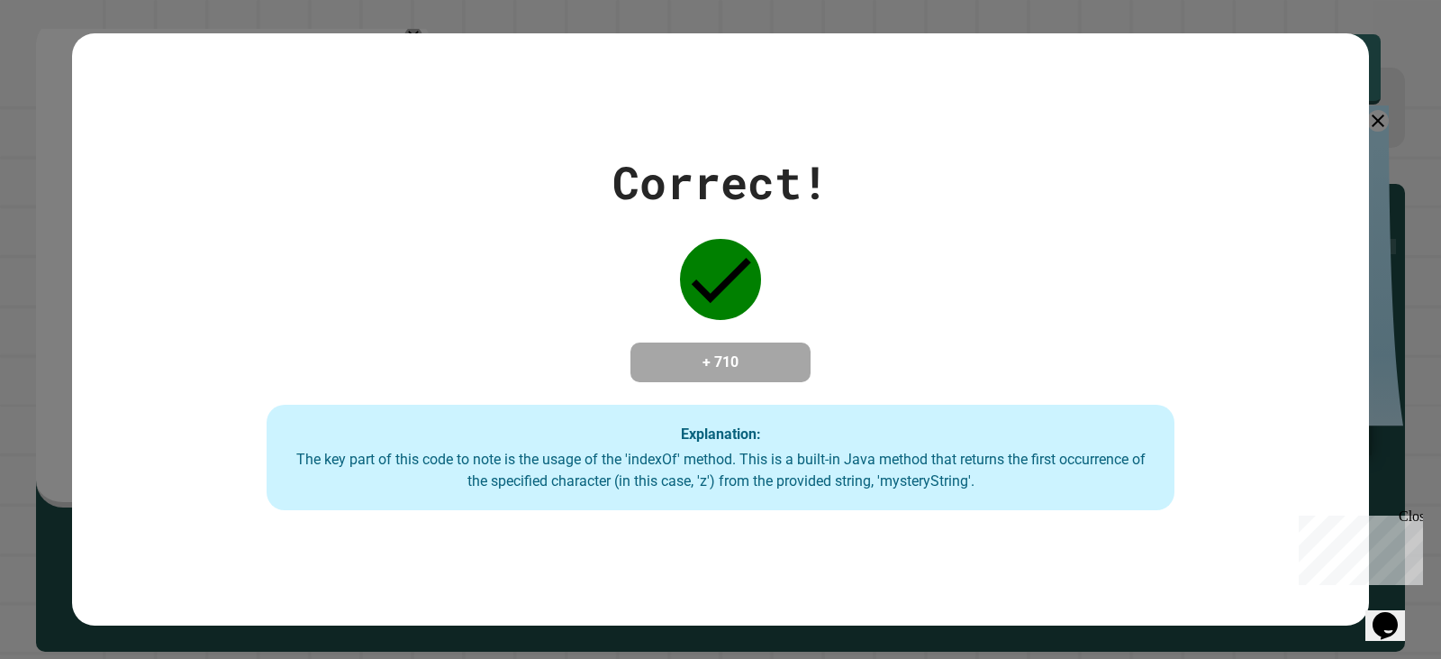
click at [563, 167] on div "Correct! + 710 Explanation: The key part of this code to note is the usage of t…" at bounding box center [720, 330] width 1297 height 362
drag, startPoint x: 553, startPoint y: 281, endPoint x: 464, endPoint y: 268, distance: 90.1
click at [440, 283] on div "Correct! + 710 Explanation: The key part of this code to note is the usage of t…" at bounding box center [720, 330] width 1297 height 362
click at [874, 221] on div "Correct! + 710 Explanation: The key part of this code to note is the usage of t…" at bounding box center [720, 330] width 1297 height 362
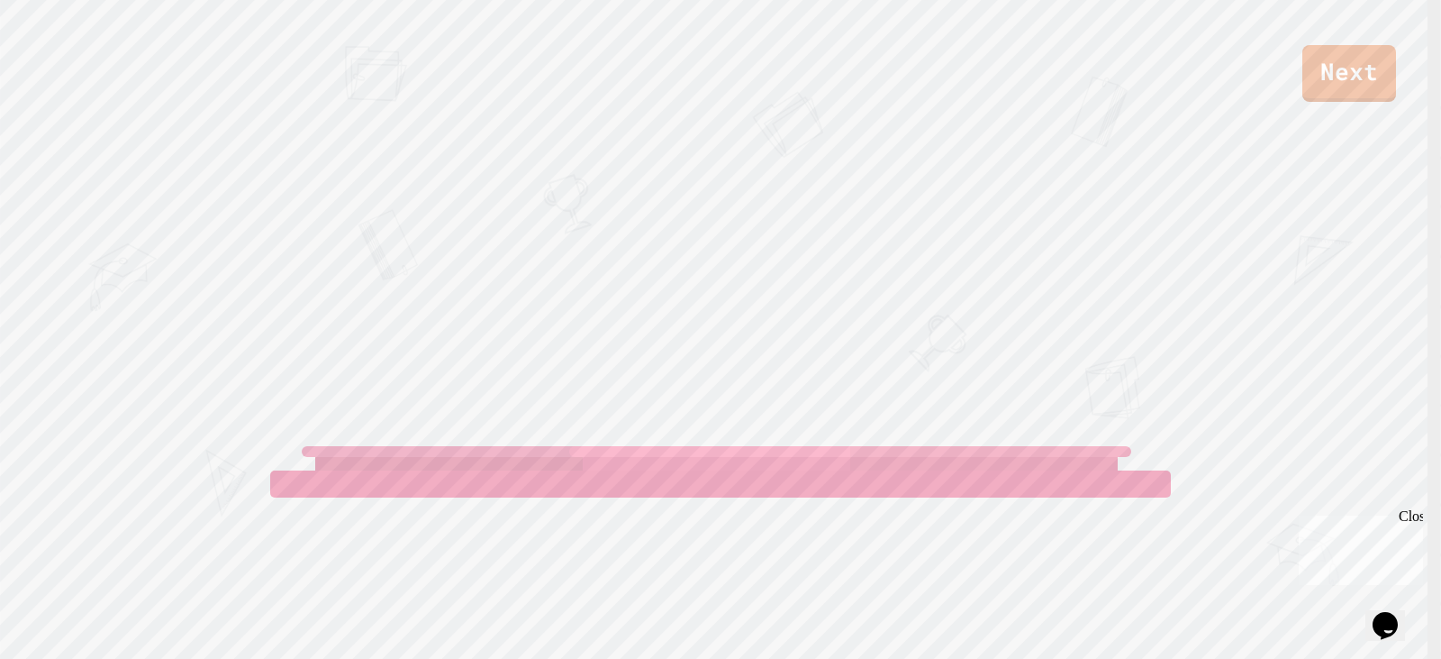
click at [658, 530] on div "View leaderboard" at bounding box center [721, 550] width 306 height 161
